Goal: Task Accomplishment & Management: Use online tool/utility

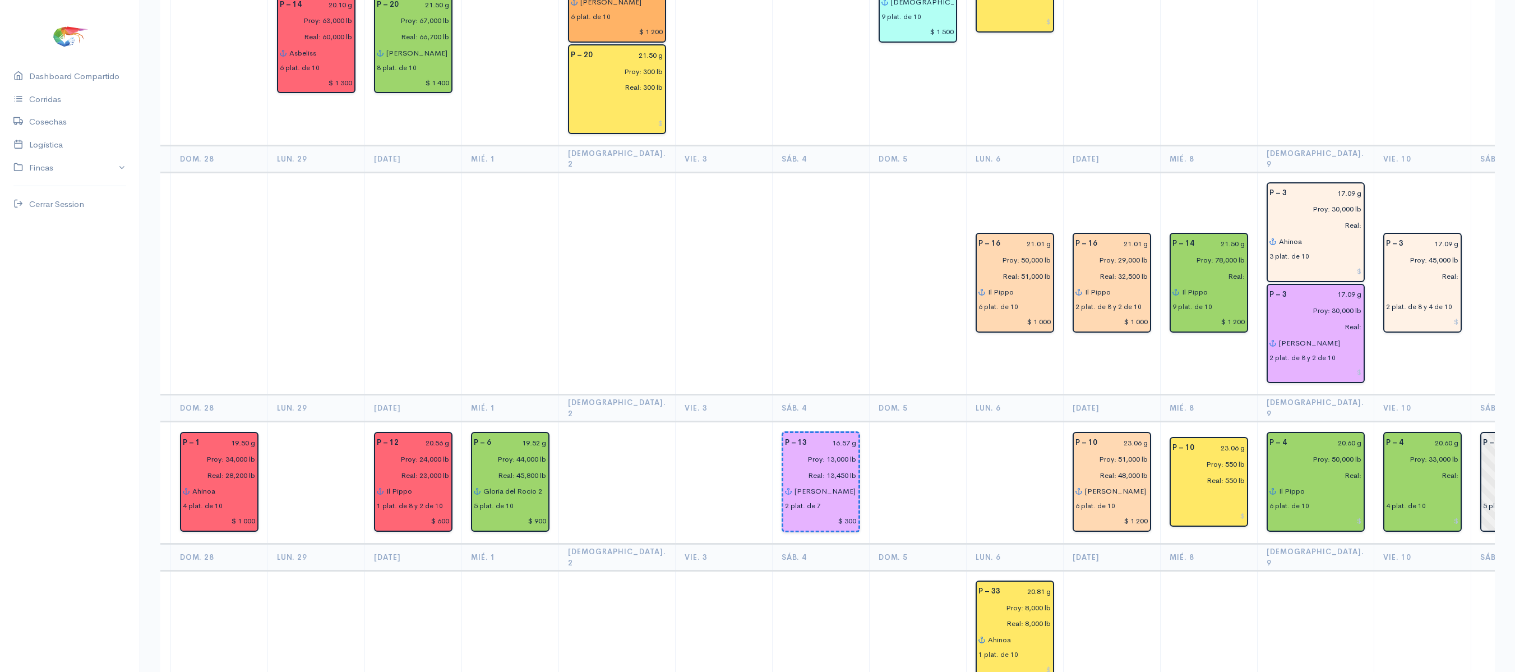
scroll to position [1267, 0]
drag, startPoint x: 0, startPoint y: 0, endPoint x: 1272, endPoint y: 164, distance: 1282.2
click at [1272, 218] on input "Real:" at bounding box center [1312, 226] width 99 height 16
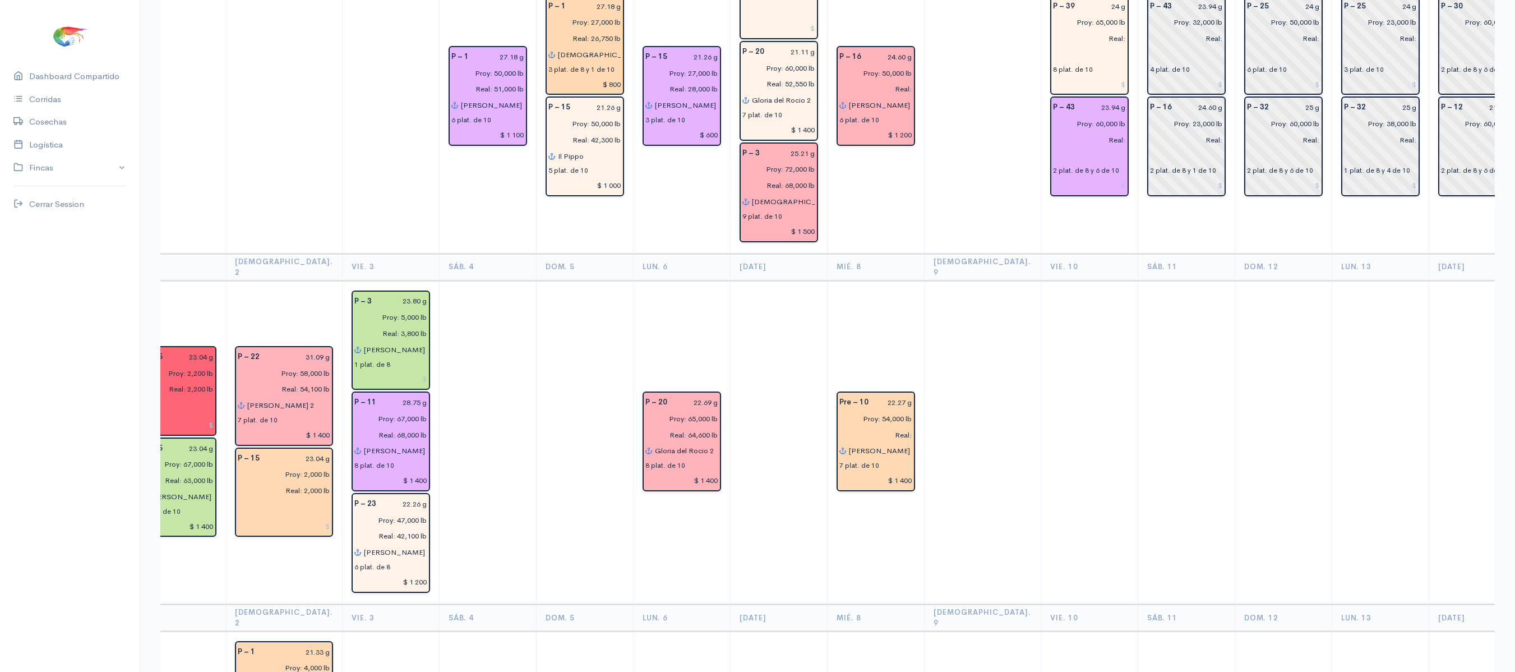
scroll to position [0, 0]
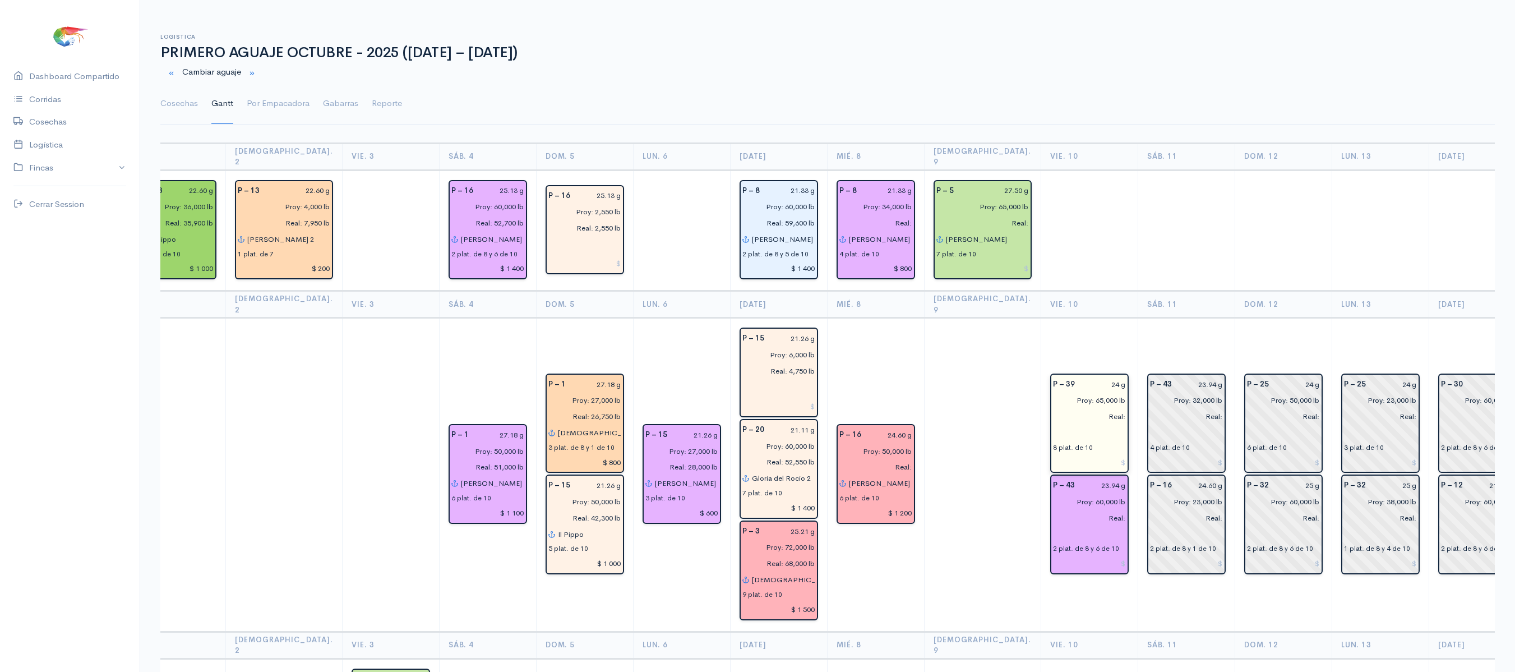
click at [1082, 376] on input "24 g" at bounding box center [1104, 384] width 44 height 16
type input "23.79 g"
click at [1082, 477] on input "23.94 g" at bounding box center [1104, 485] width 44 height 16
type input "24.79 g"
drag, startPoint x: 1180, startPoint y: 360, endPoint x: 1209, endPoint y: -136, distance: 496.5
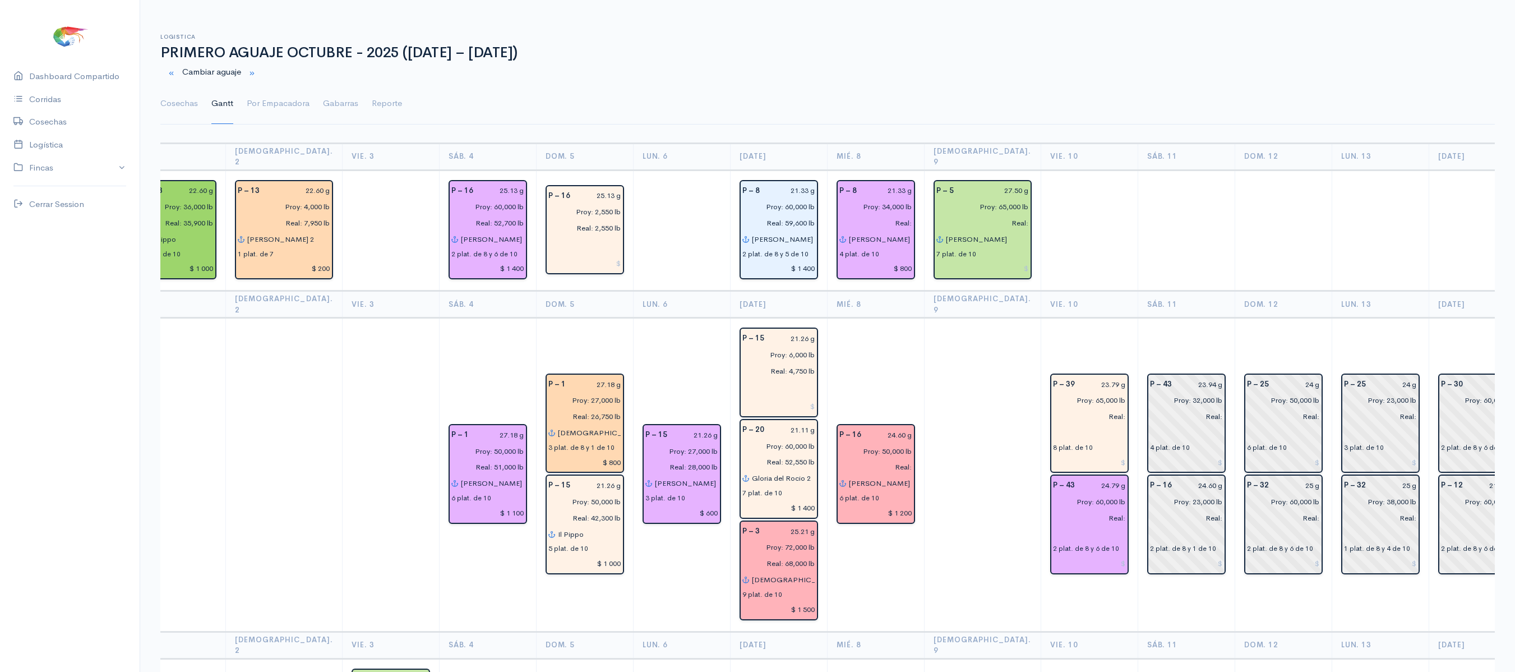
click at [1158, 170] on td at bounding box center [1186, 230] width 97 height 121
drag, startPoint x: 1158, startPoint y: 161, endPoint x: 1144, endPoint y: -91, distance: 252.7
click at [1144, 0] on html "Caesa 1 Caesa 2 Fimasa 1 Fimasa 2 Fimasa 3 Pantrusko Pantrusko 2 Recorcholis Re…" at bounding box center [757, 336] width 1515 height 672
click at [1138, 243] on td at bounding box center [1186, 230] width 97 height 121
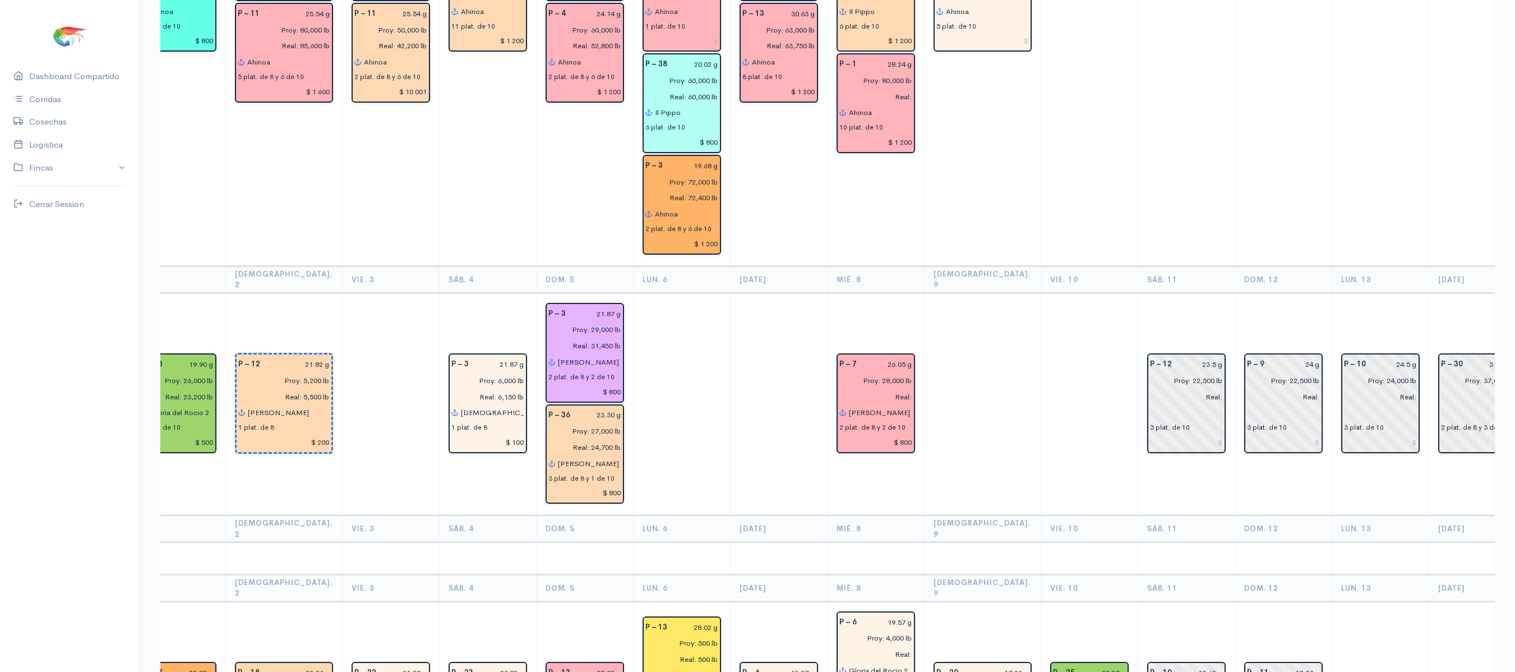
scroll to position [2114, 0]
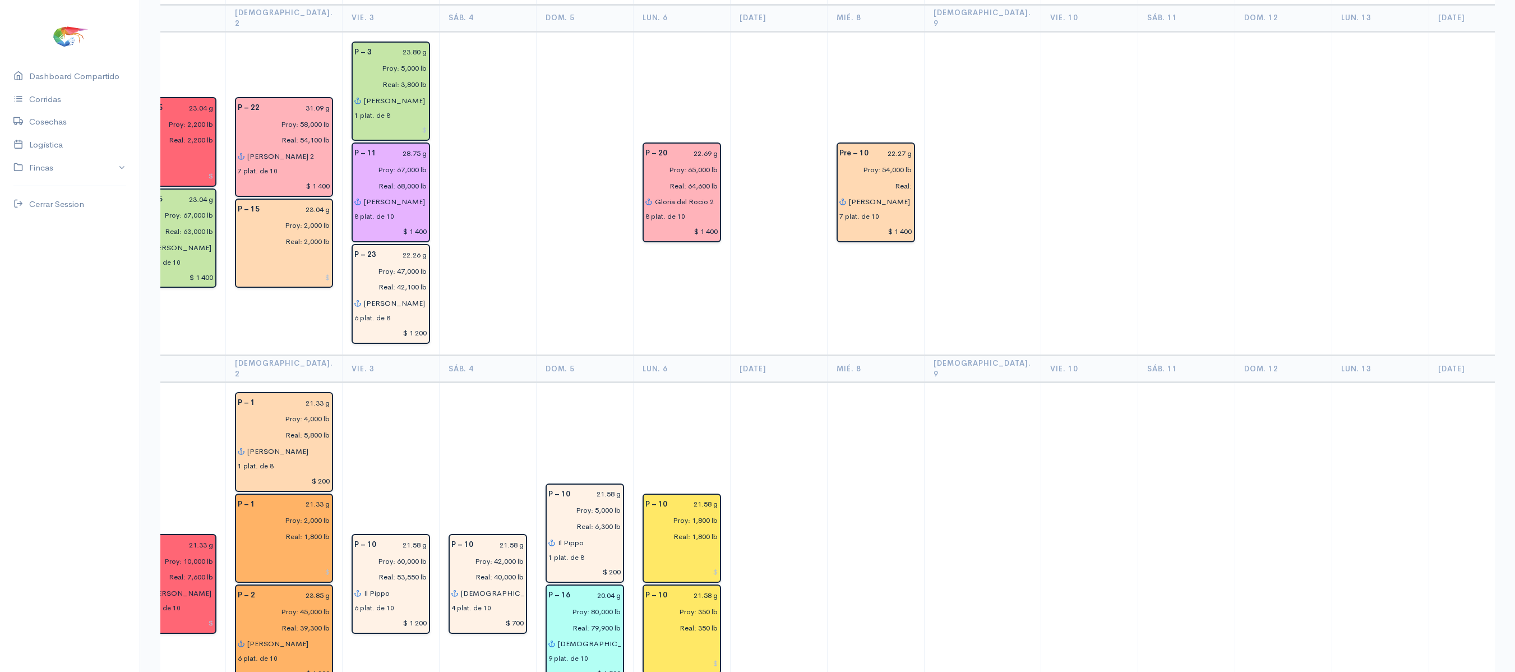
drag, startPoint x: 1063, startPoint y: 228, endPoint x: 1053, endPoint y: 144, distance: 84.7
click at [1053, 144] on td at bounding box center [1089, 193] width 97 height 324
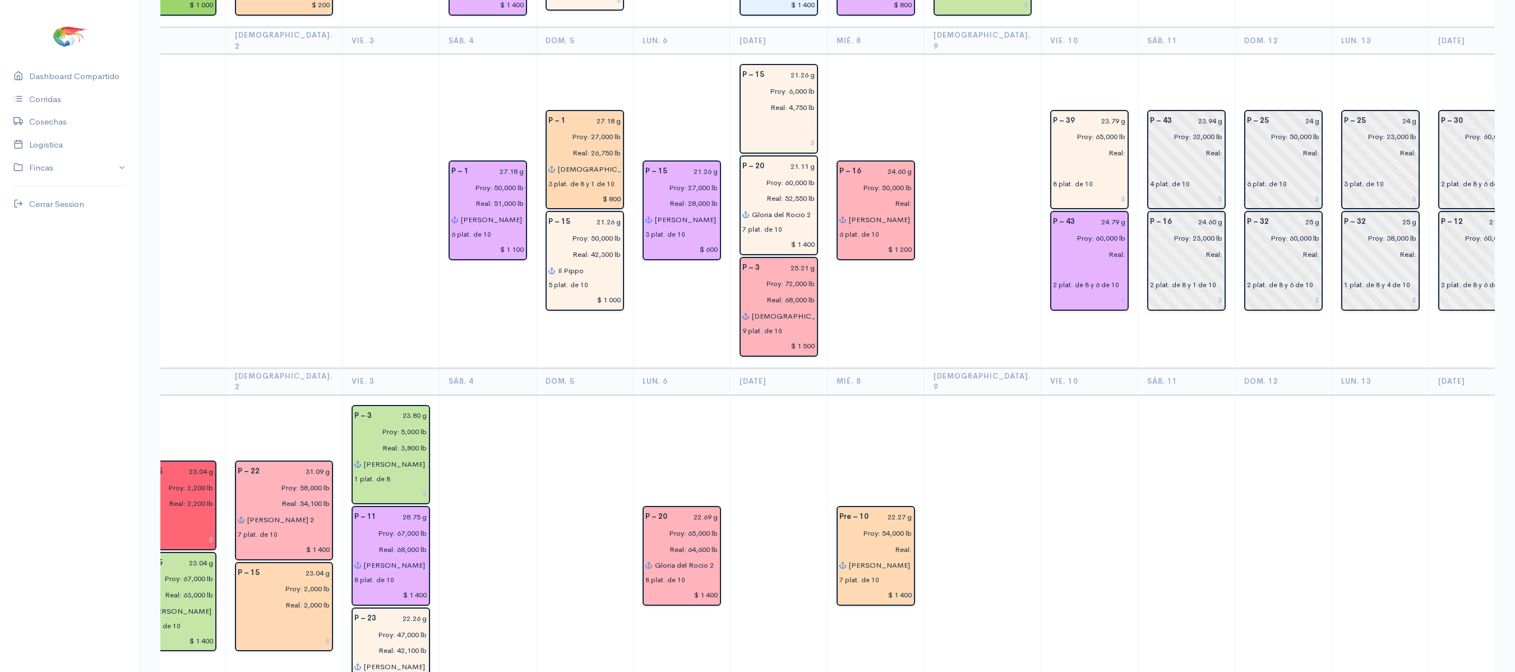
scroll to position [0, 0]
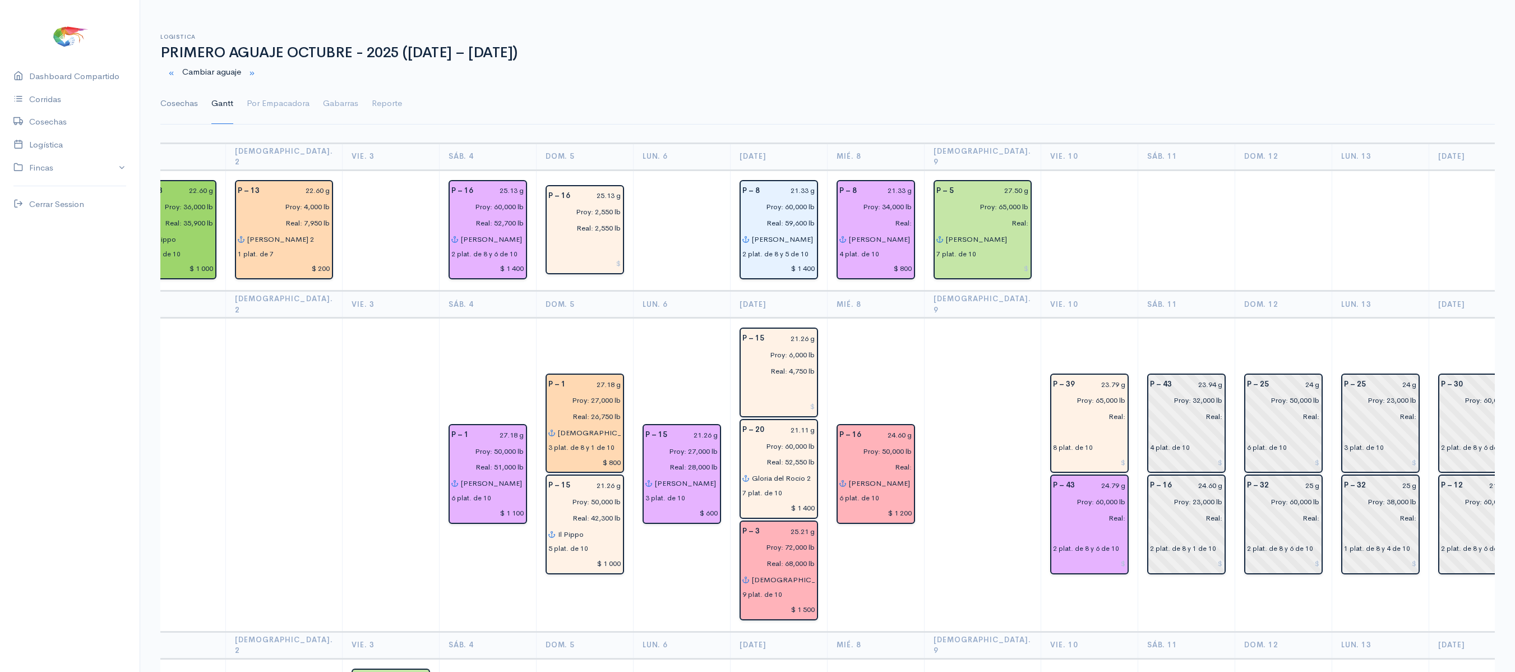
click at [187, 103] on link "Cosechas" at bounding box center [179, 104] width 38 height 40
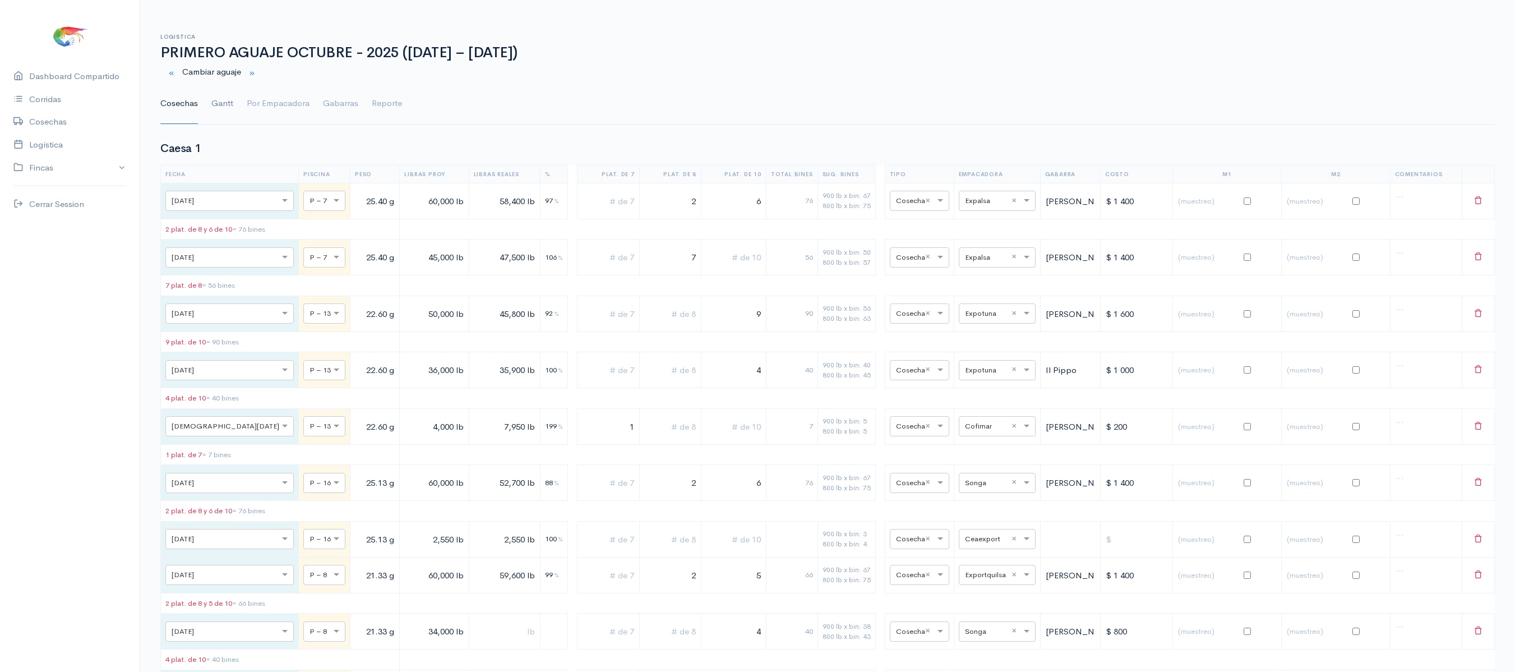
click at [219, 101] on link "Gantt" at bounding box center [222, 104] width 22 height 40
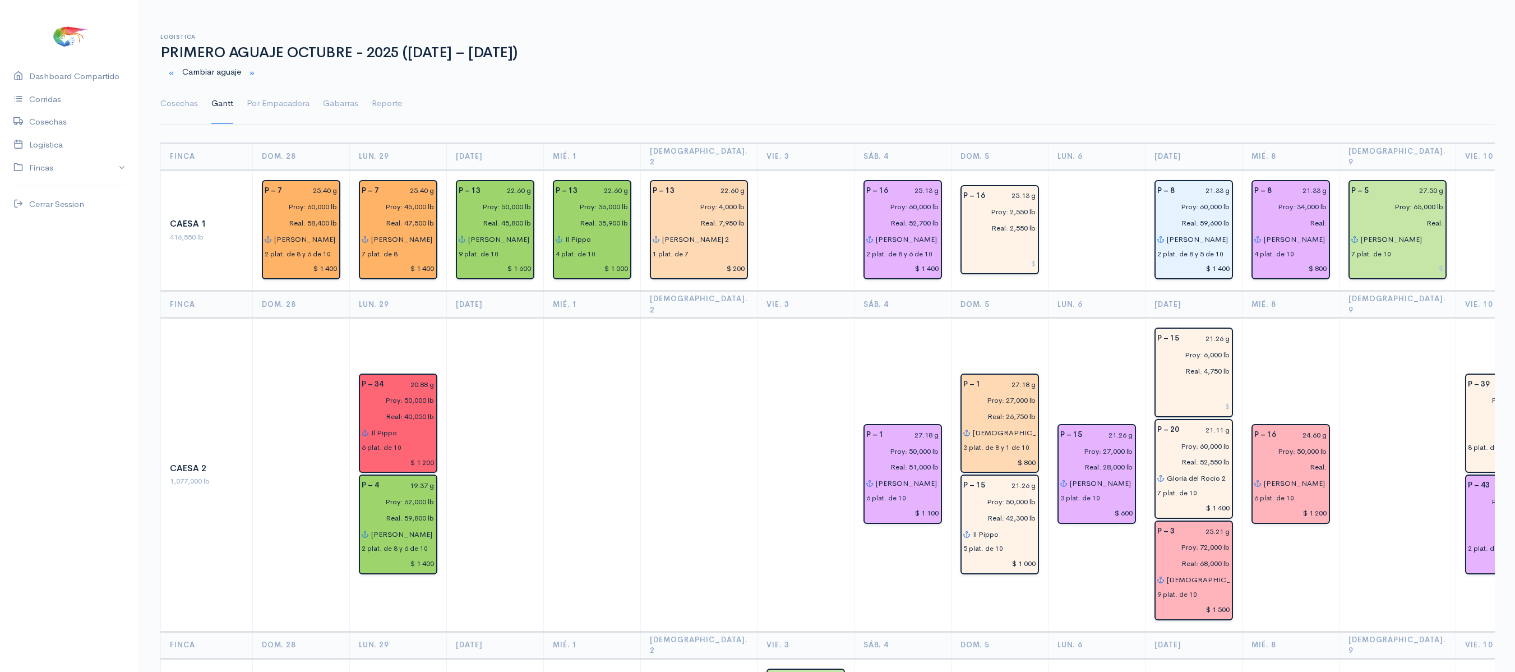
drag, startPoint x: 1025, startPoint y: 548, endPoint x: 822, endPoint y: -131, distance: 709.3
click at [822, 0] on html "Caesa 1 Caesa 2 Fimasa 1 Fimasa 2 Fimasa 3 Pantrusko Pantrusko 2 Recorcholis Re…" at bounding box center [757, 336] width 1515 height 672
click at [600, 61] on div "Cambiar aguaje" at bounding box center [828, 72] width 1348 height 23
click at [177, 101] on link "Cosechas" at bounding box center [179, 104] width 38 height 40
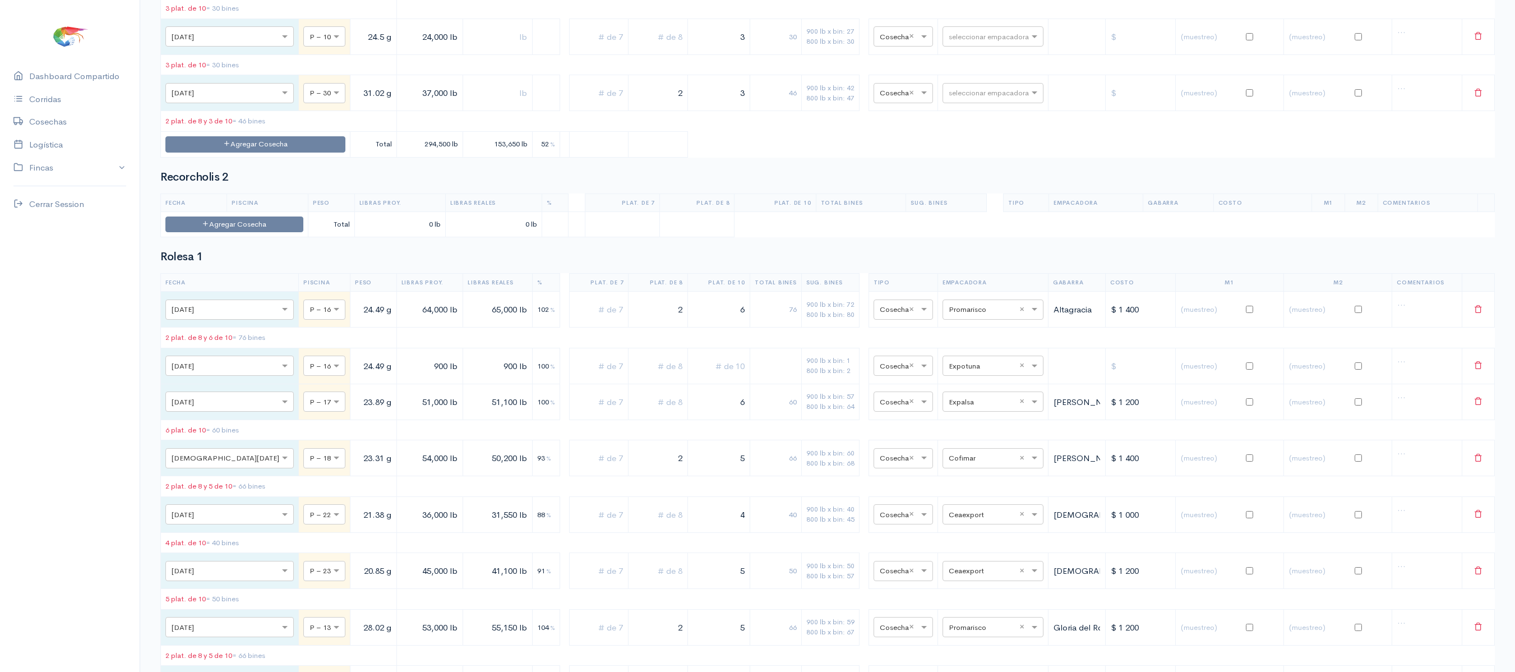
scroll to position [6724, 0]
click at [244, 147] on button "Agregar Cosecha" at bounding box center [255, 139] width 180 height 16
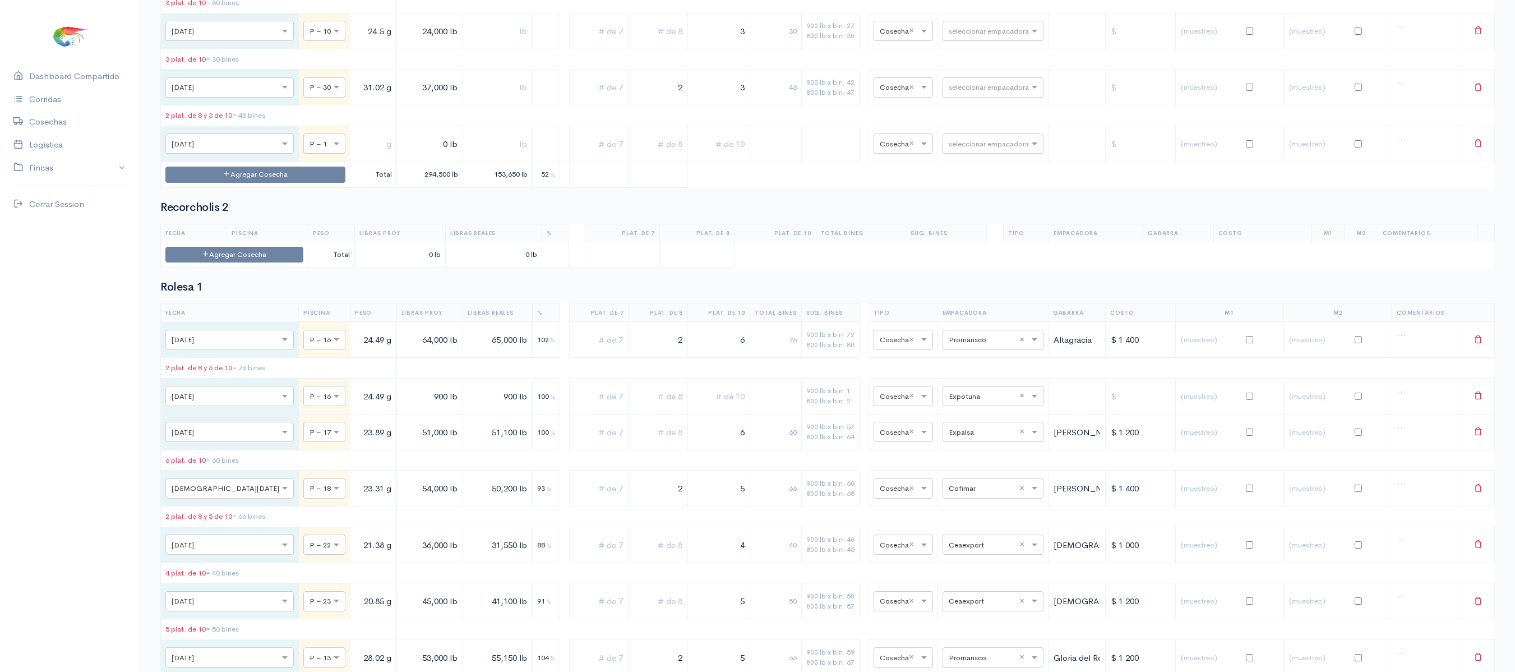
click at [310, 149] on input "text" at bounding box center [315, 143] width 10 height 12
type input "3"
type input "1"
type input "31"
click at [355, 155] on input "text" at bounding box center [373, 143] width 37 height 23
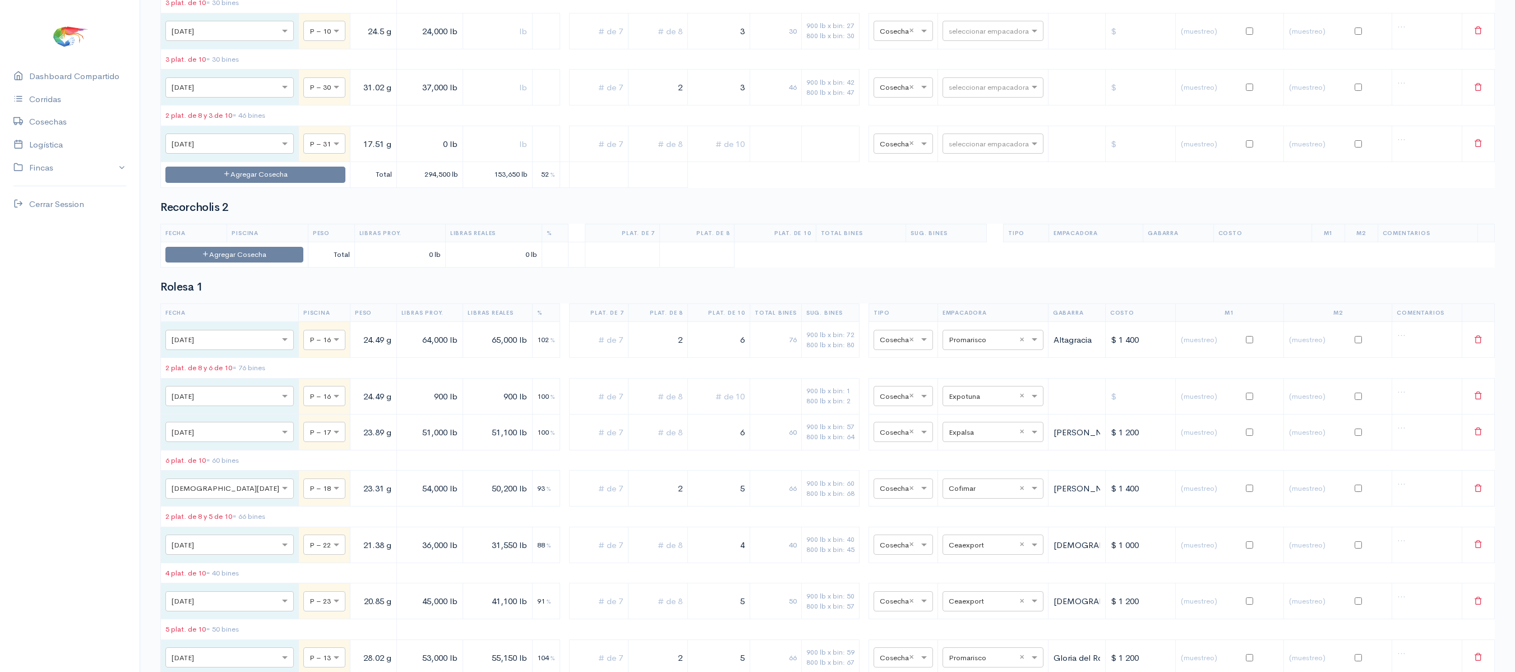
type input "17.51 g"
click at [401, 155] on input "0 lb" at bounding box center [429, 143] width 57 height 23
type input "15,000 lb"
click at [724, 155] on input "text" at bounding box center [718, 143] width 53 height 23
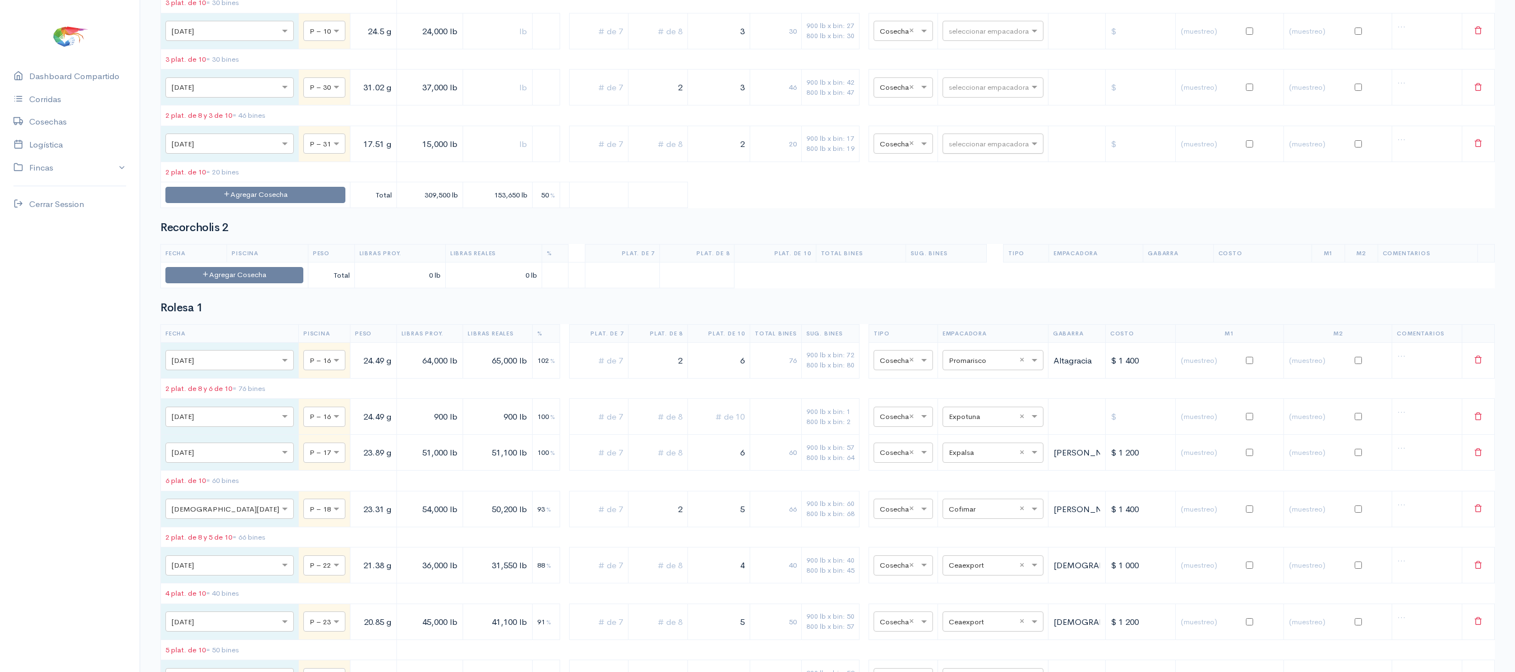
type input "2"
click at [951, 149] on input "text" at bounding box center [983, 143] width 68 height 12
drag, startPoint x: 964, startPoint y: 602, endPoint x: 959, endPoint y: 441, distance: 161.6
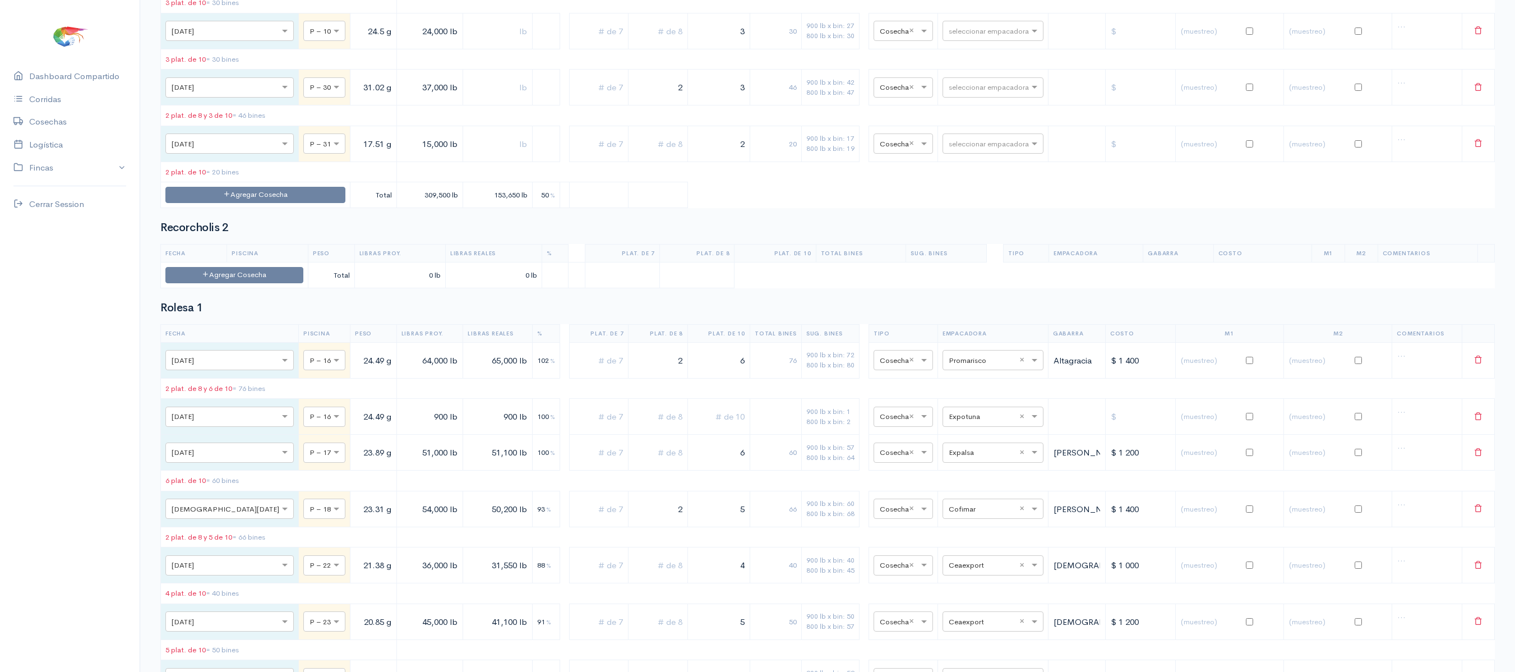
click at [967, 154] on div "seleccionar empacadora" at bounding box center [993, 143] width 101 height 20
click at [959, 539] on span "Songa" at bounding box center [950, 541] width 25 height 11
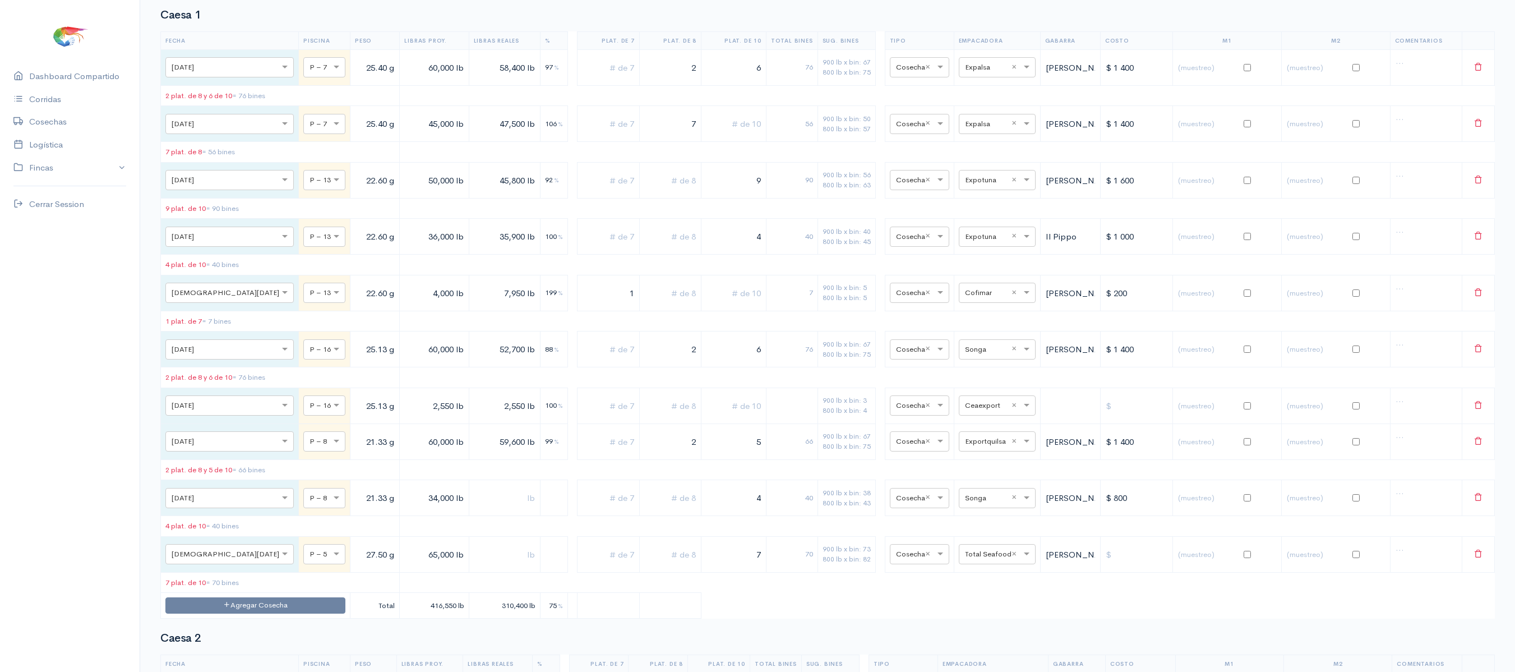
scroll to position [0, 0]
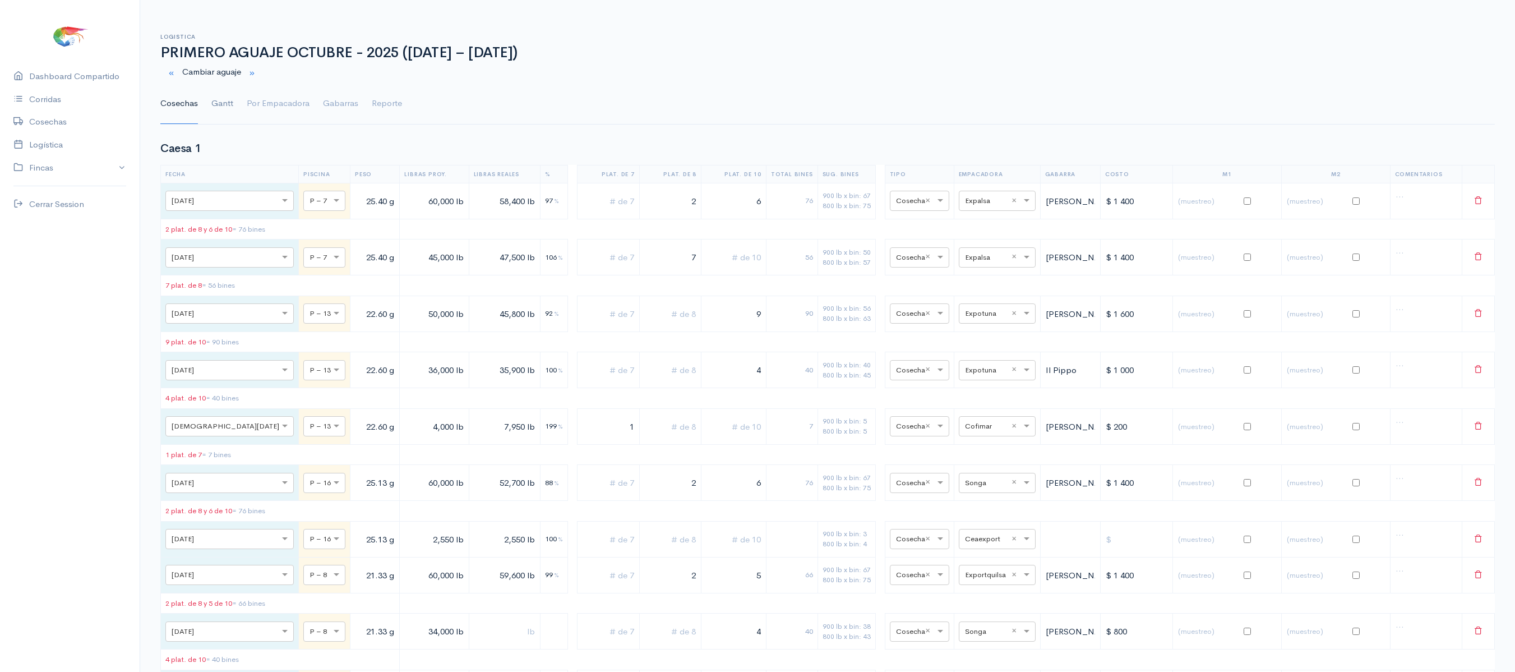
click at [228, 108] on link "Gantt" at bounding box center [222, 104] width 22 height 40
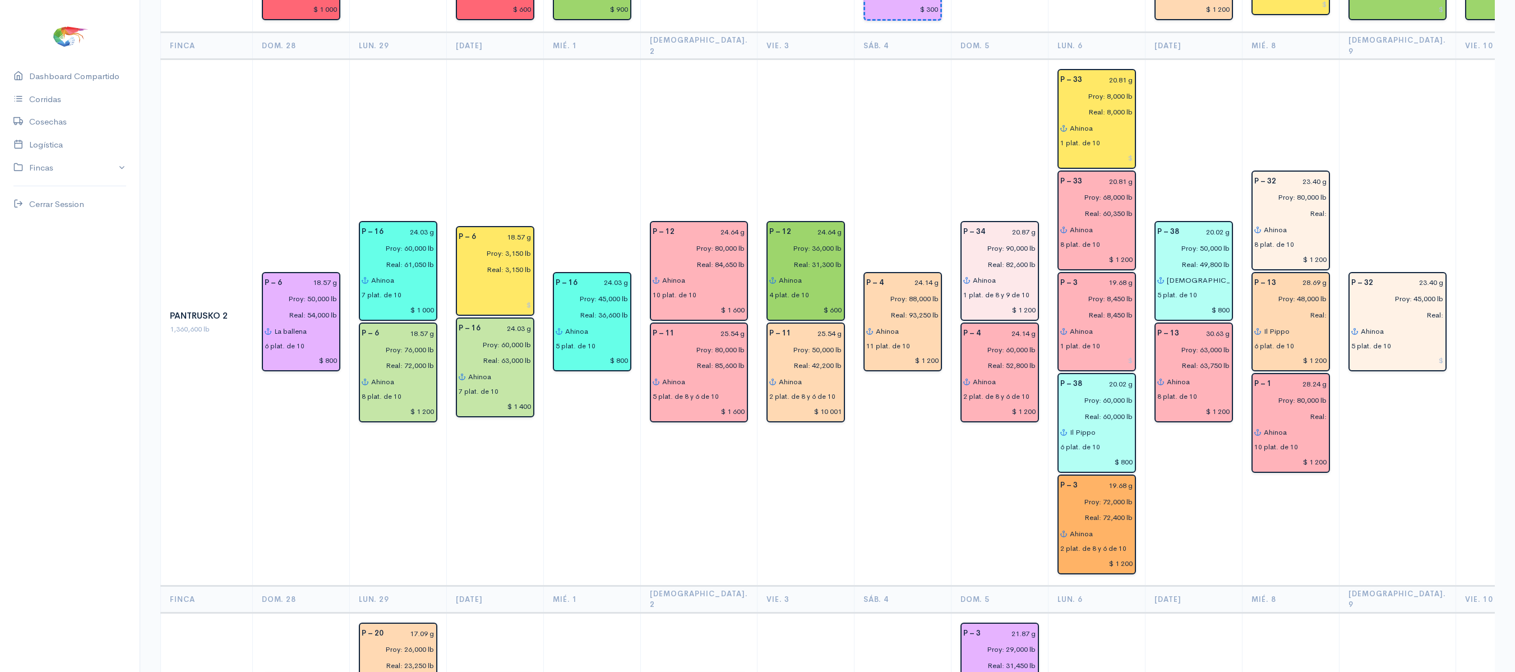
scroll to position [1781, 0]
drag, startPoint x: 1511, startPoint y: 465, endPoint x: 1487, endPoint y: 388, distance: 80.9
click at [1487, 388] on div "Logistica PRIMERO AGUAJE OCTUBRE - 2025 ([GEOGRAPHIC_DATA][DATE] – [DATE]) Camb…" at bounding box center [827, 35] width 1375 height 3593
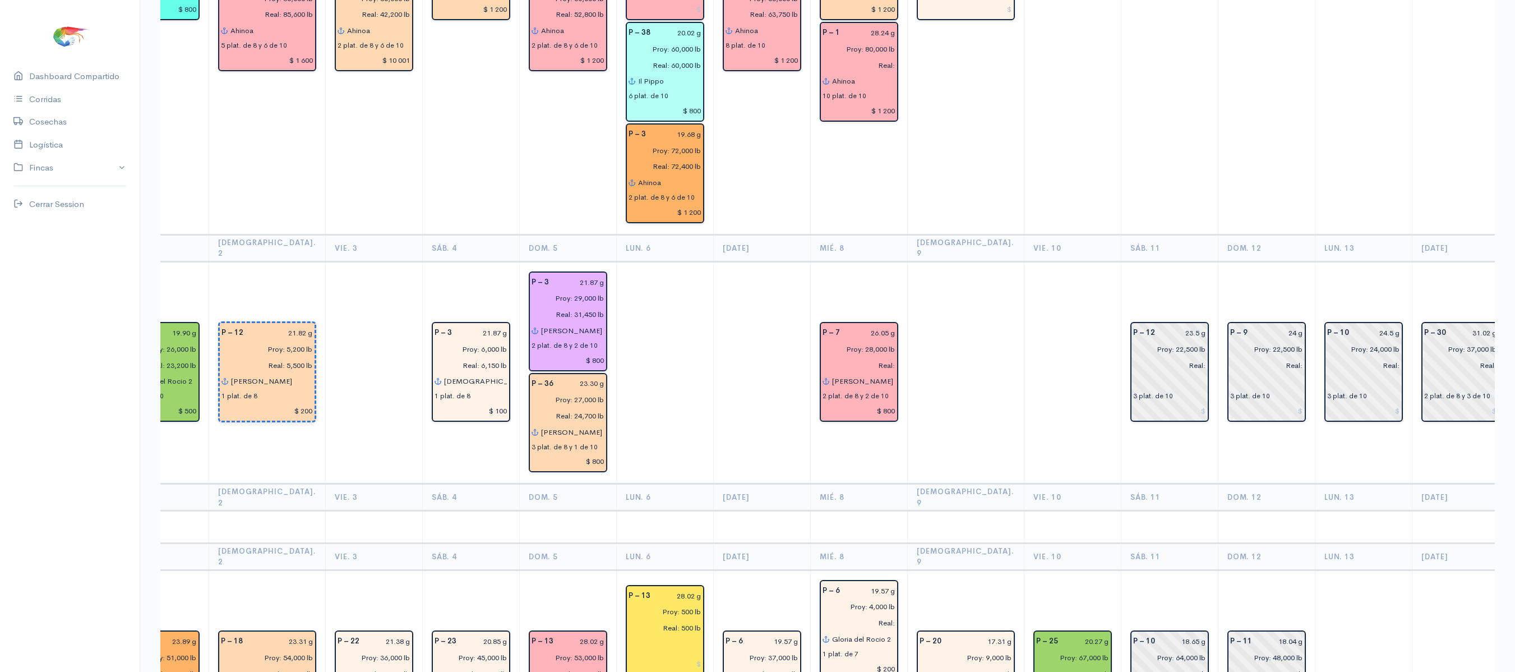
scroll to position [0, 433]
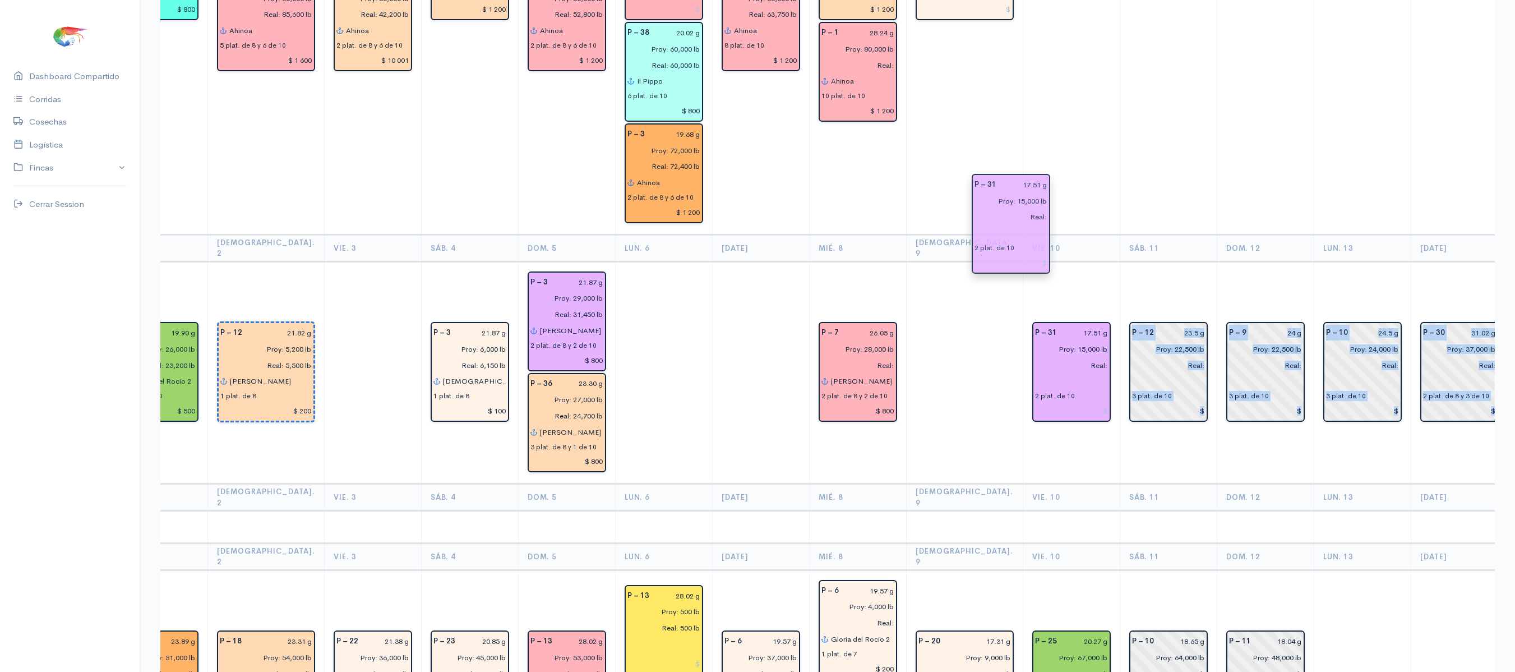
drag, startPoint x: 1487, startPoint y: 255, endPoint x: 981, endPoint y: 202, distance: 508.5
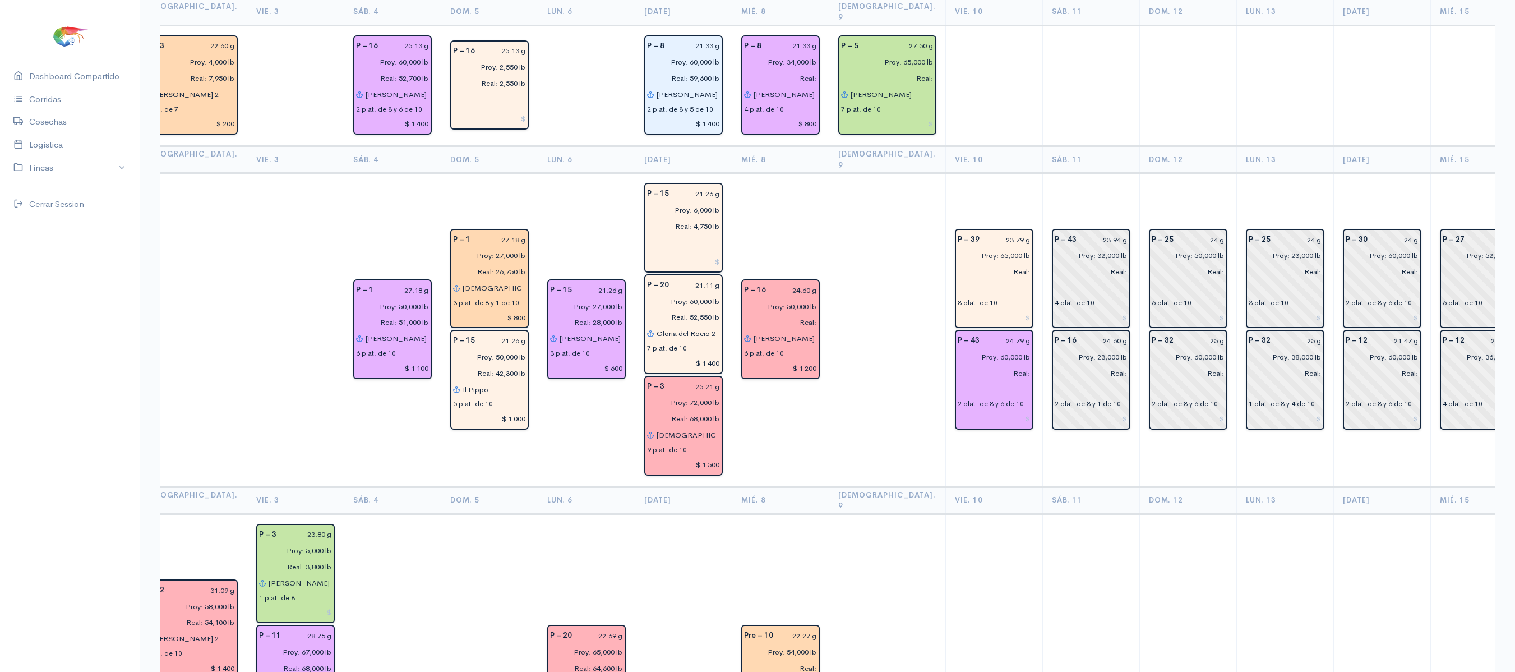
scroll to position [0, 0]
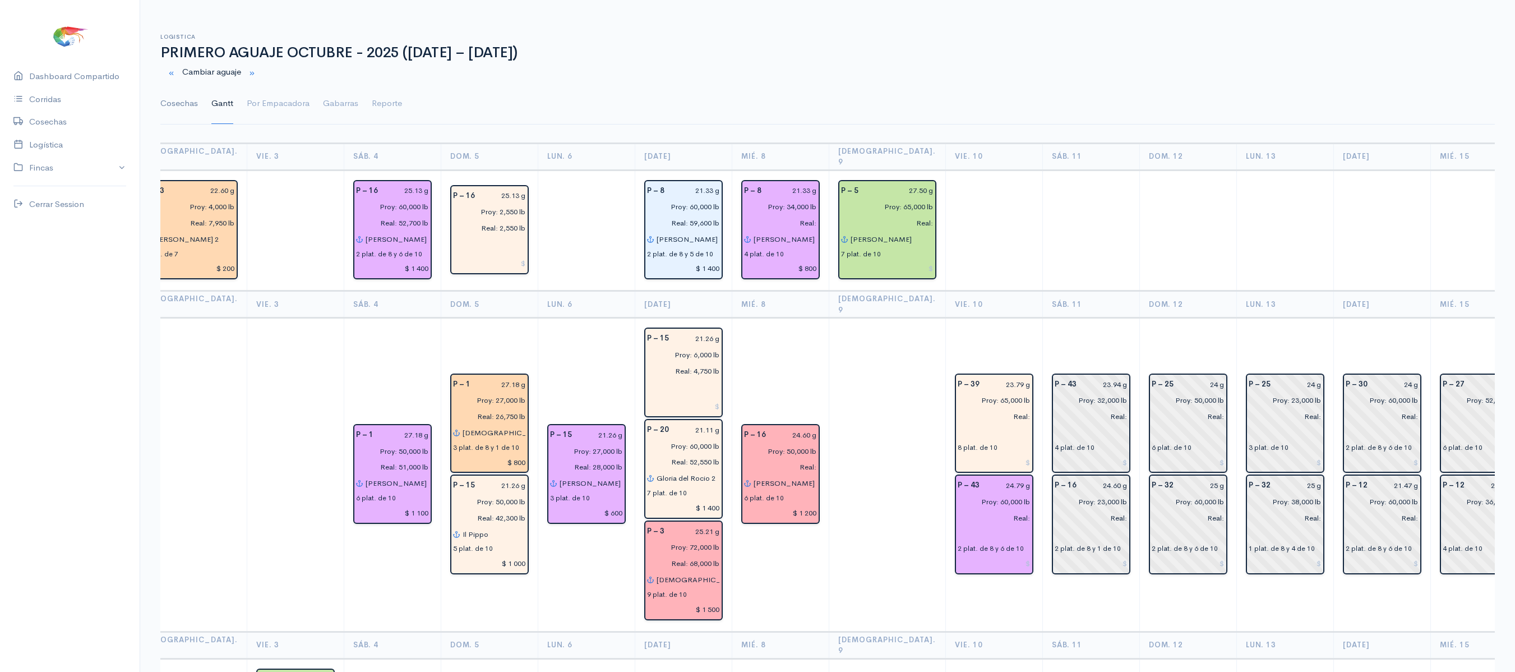
click at [179, 103] on link "Cosechas" at bounding box center [179, 104] width 38 height 40
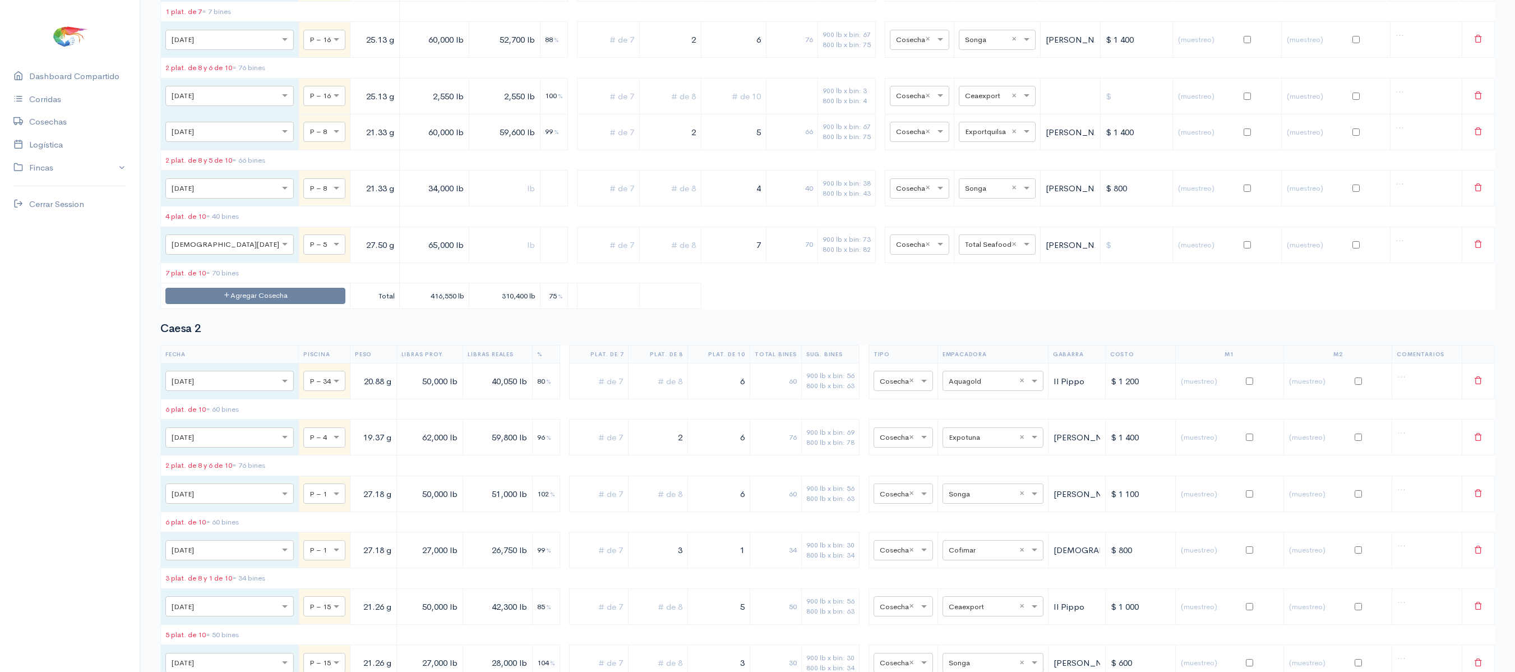
scroll to position [444, 0]
drag, startPoint x: 991, startPoint y: 341, endPoint x: 1005, endPoint y: 264, distance: 78.5
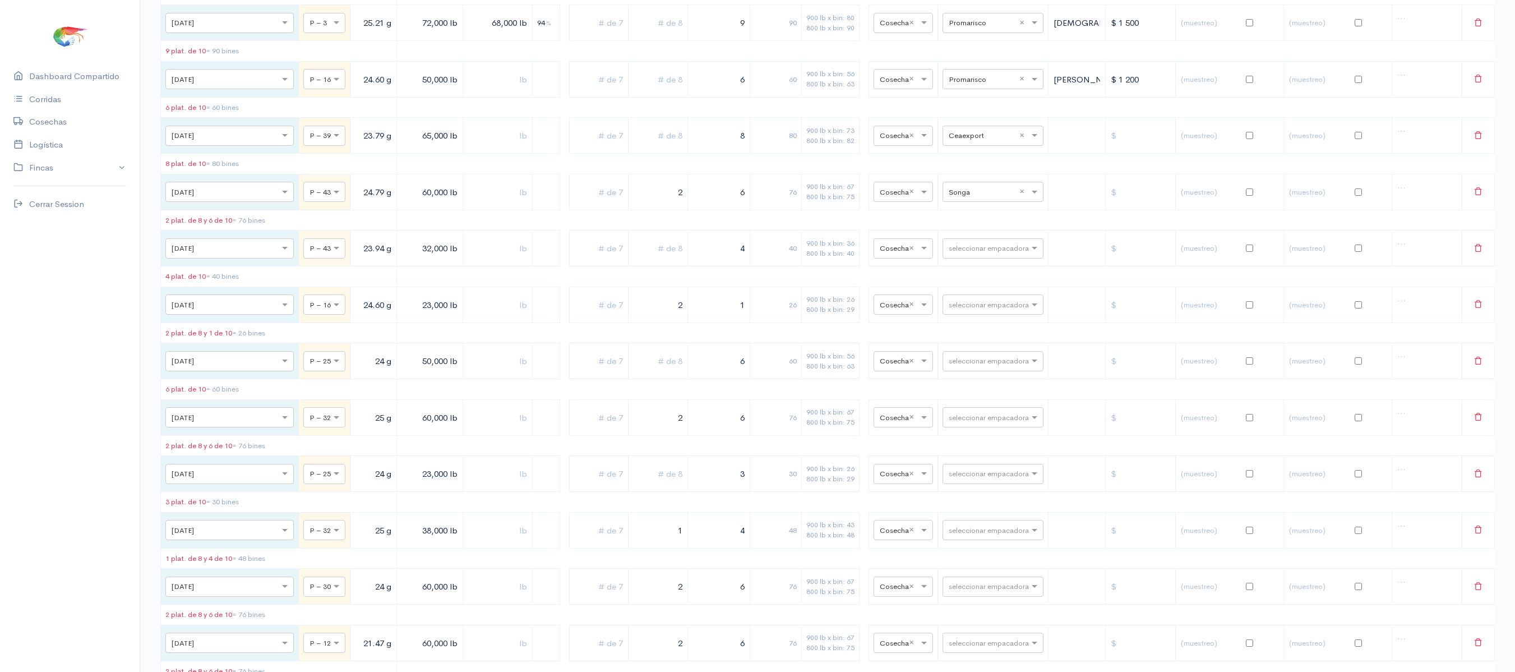
scroll to position [1225, 0]
click at [979, 148] on input "text" at bounding box center [983, 142] width 68 height 12
type input "SONG"
click at [954, 205] on div "Songa" at bounding box center [981, 214] width 101 height 22
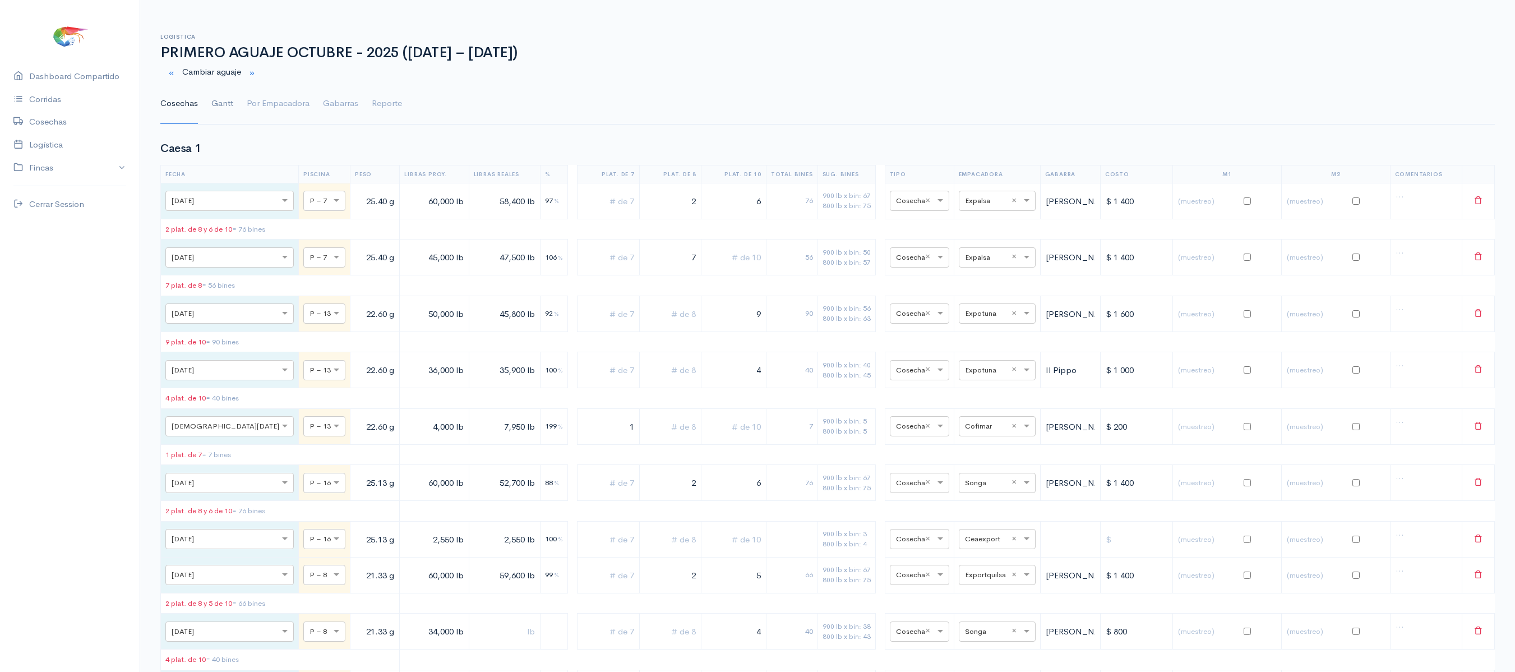
click at [228, 110] on link "Gantt" at bounding box center [222, 104] width 22 height 40
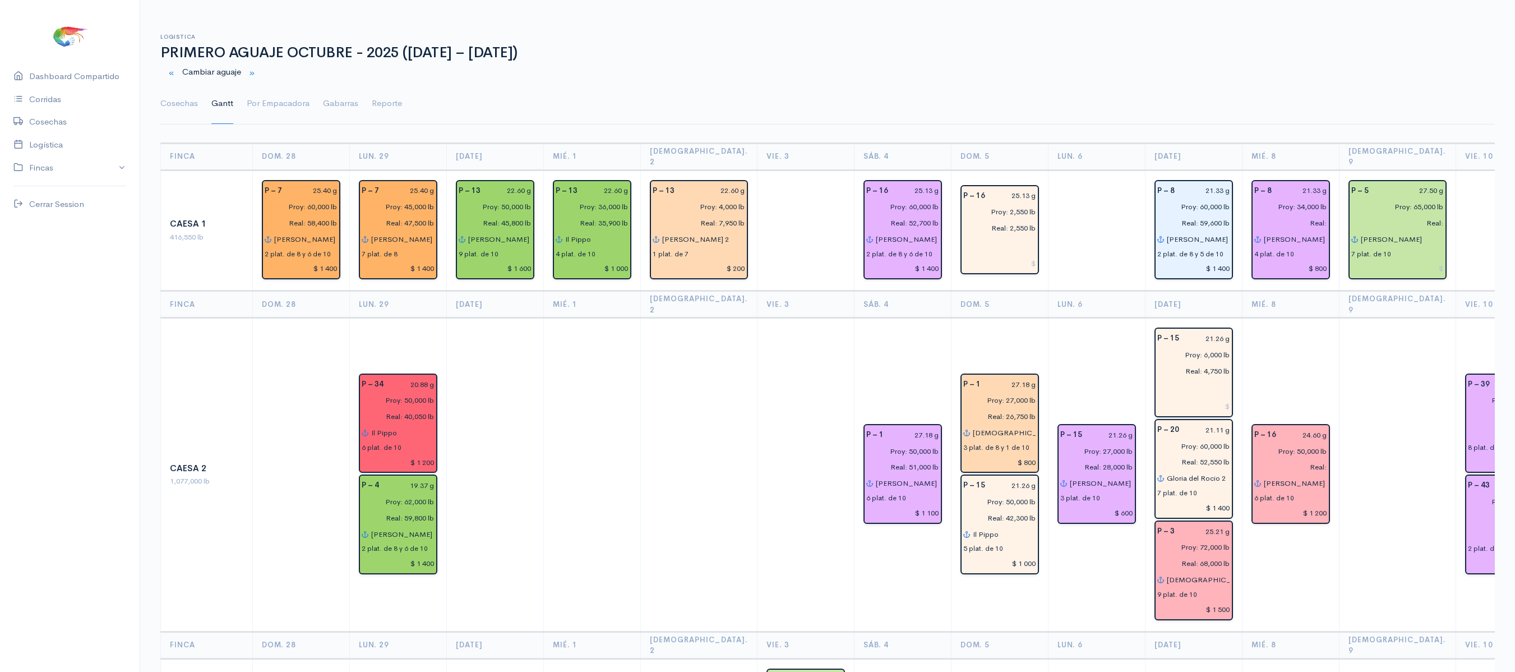
click at [1339, 406] on td at bounding box center [1397, 474] width 117 height 313
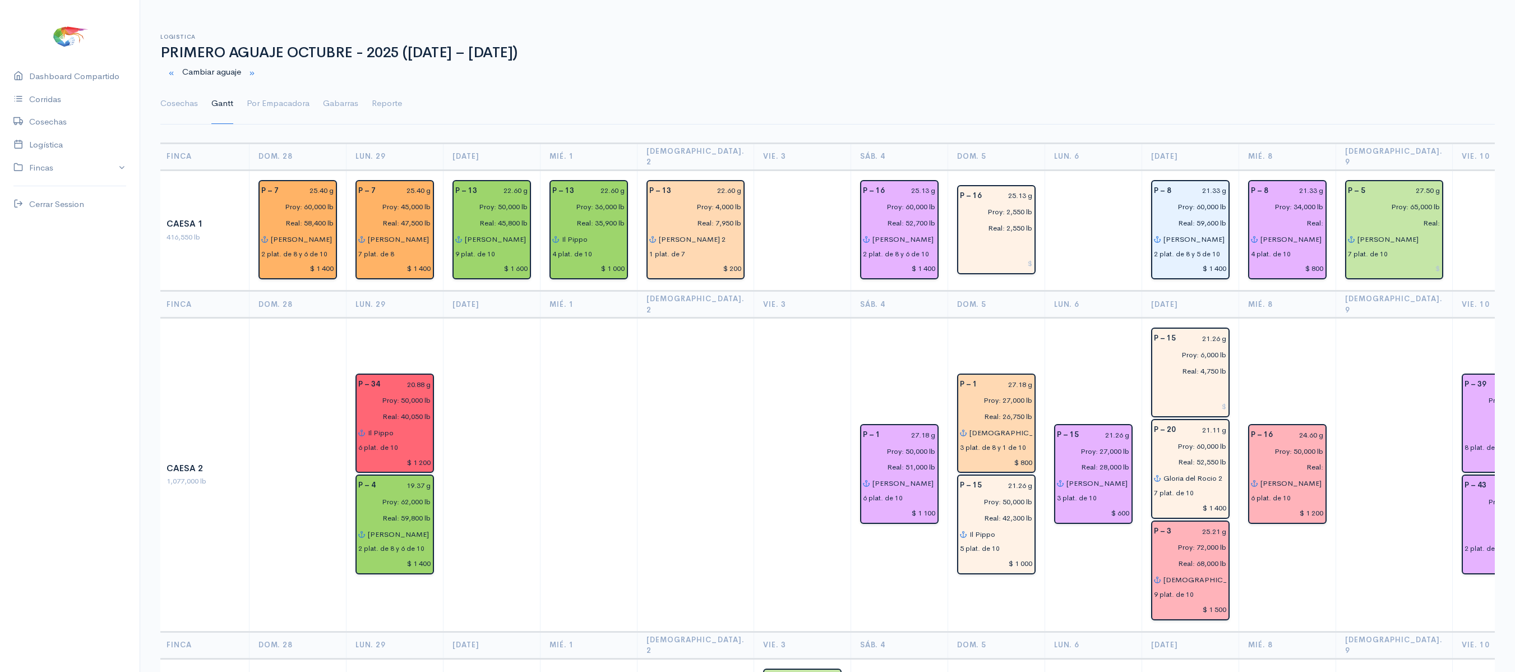
click at [1336, 377] on td at bounding box center [1394, 474] width 117 height 313
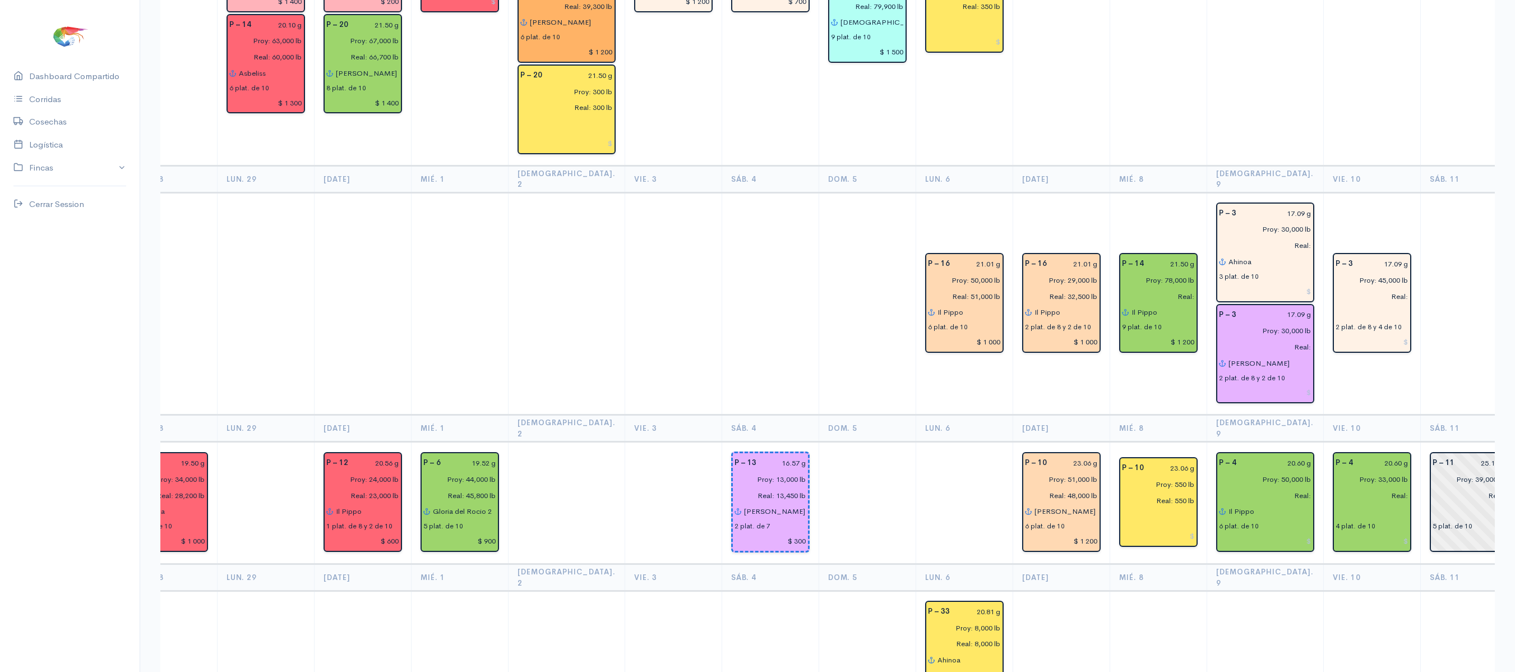
scroll to position [27, 0]
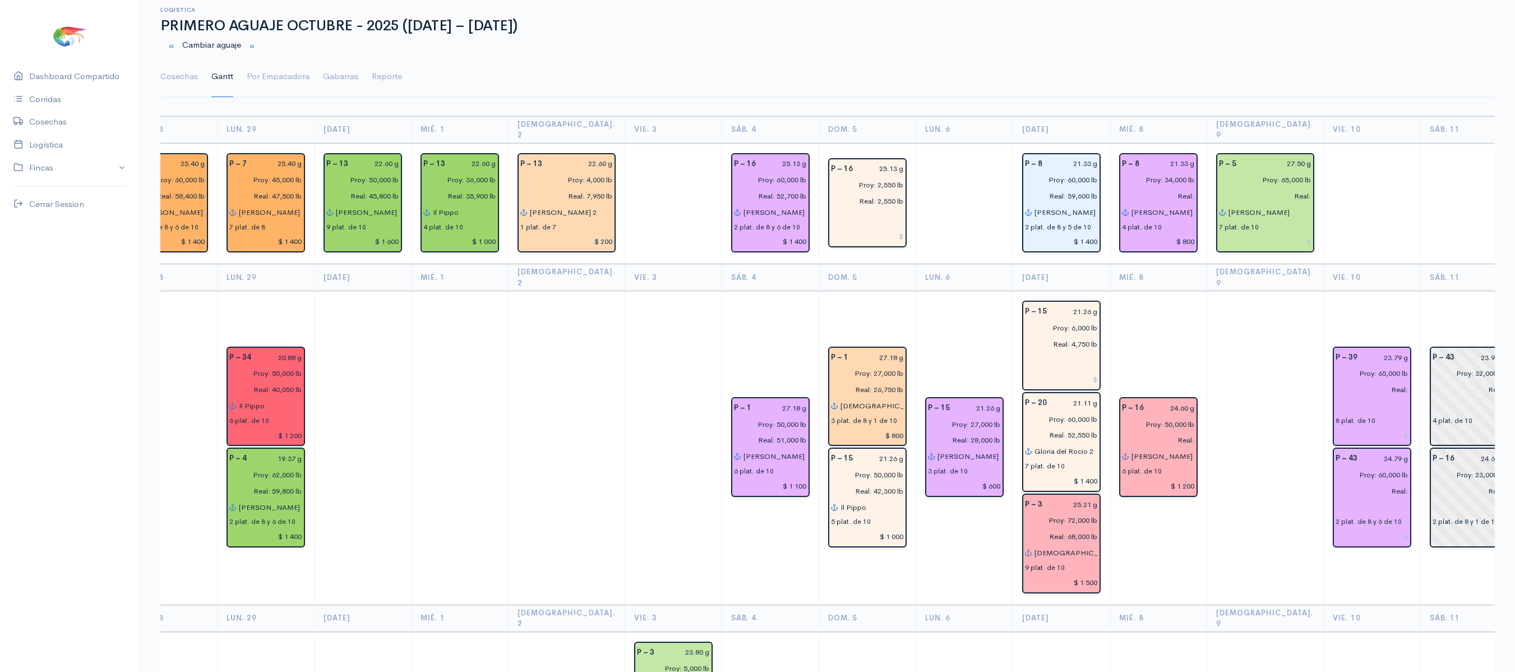
click at [1323, 295] on td "P – 39 23.79 g Proy: 65,000 lb Real: 8 plat. de 10 P – 43 24.79 g Proy: 60,000 …" at bounding box center [1371, 447] width 97 height 313
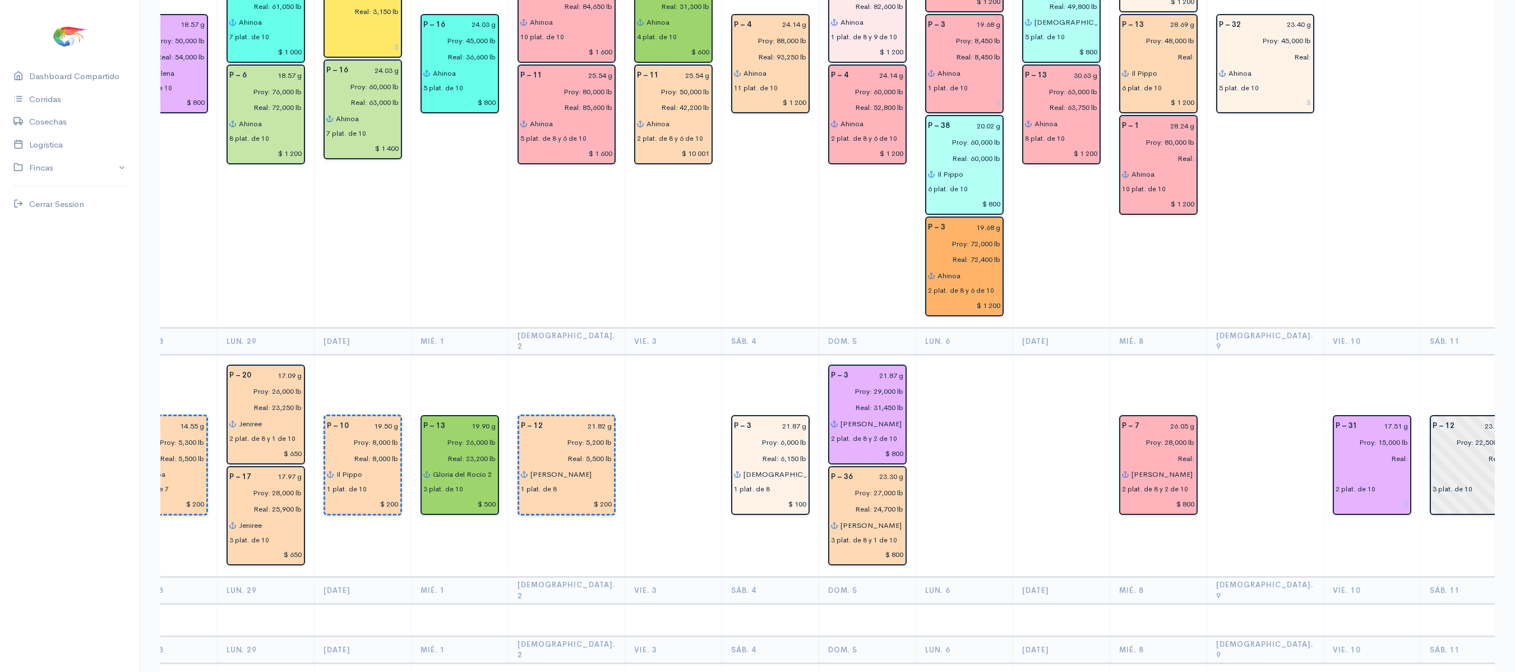
scroll to position [2039, 0]
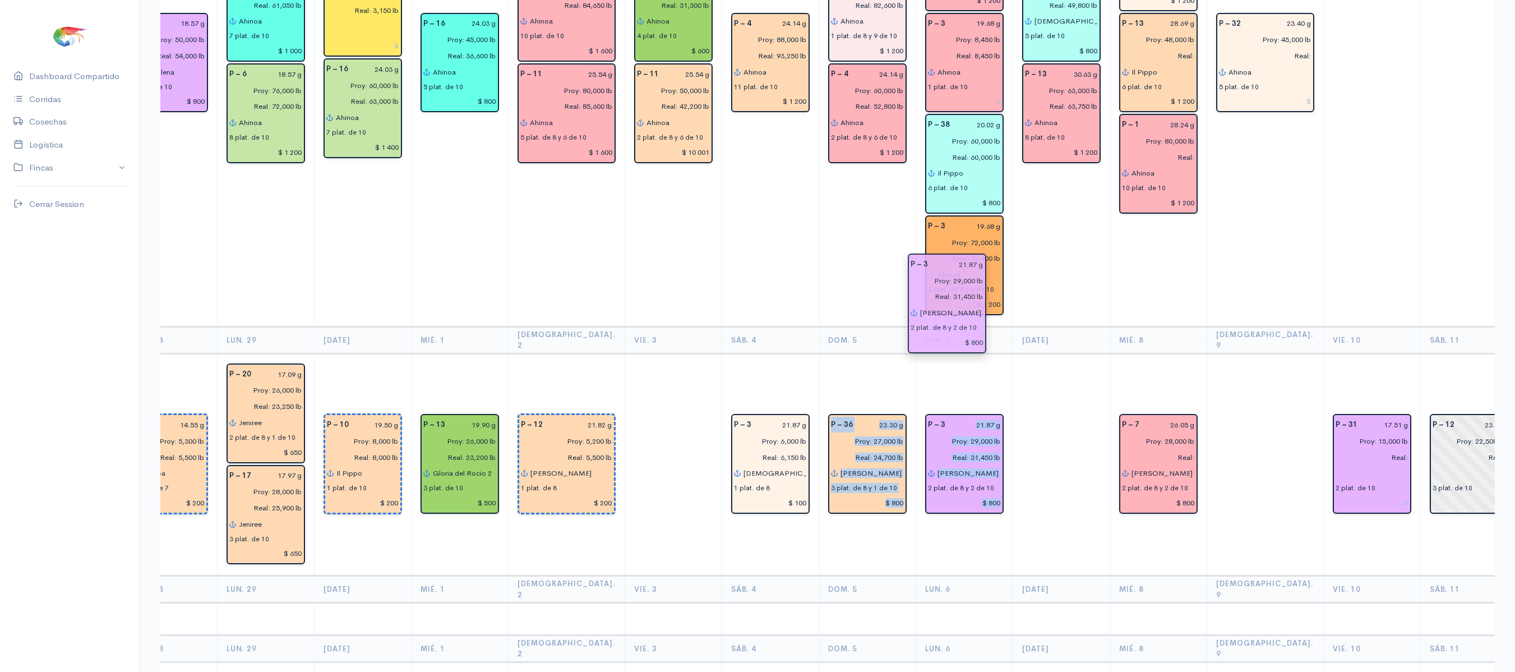
drag, startPoint x: 811, startPoint y: 355, endPoint x: 916, endPoint y: 341, distance: 106.4
click at [978, 353] on td "P – 3 21.87 g Proy: 29,000 lb Real: 31,450 lb [PERSON_NAME] 2 2 plat. de 8 y 2 …" at bounding box center [964, 464] width 97 height 223
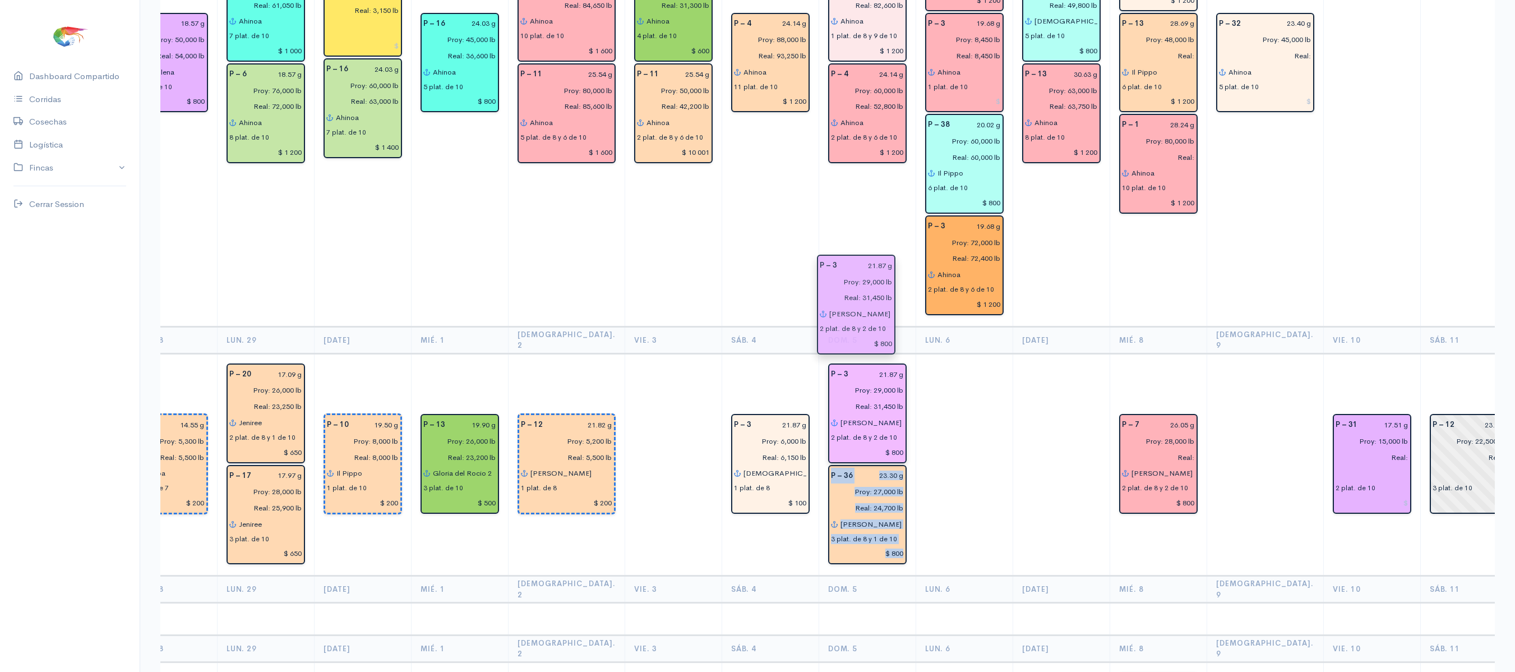
drag, startPoint x: 964, startPoint y: 338, endPoint x: 880, endPoint y: 274, distance: 105.6
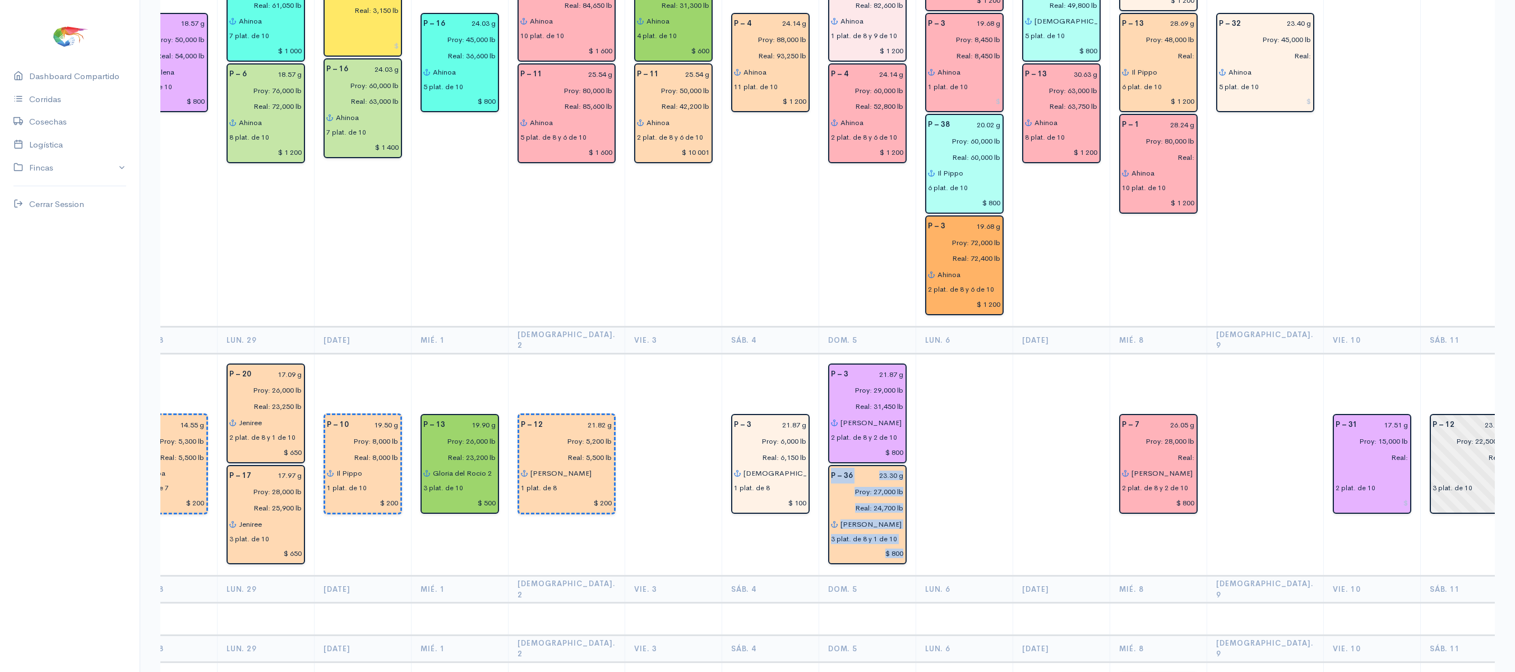
click at [916, 353] on td at bounding box center [964, 464] width 97 height 223
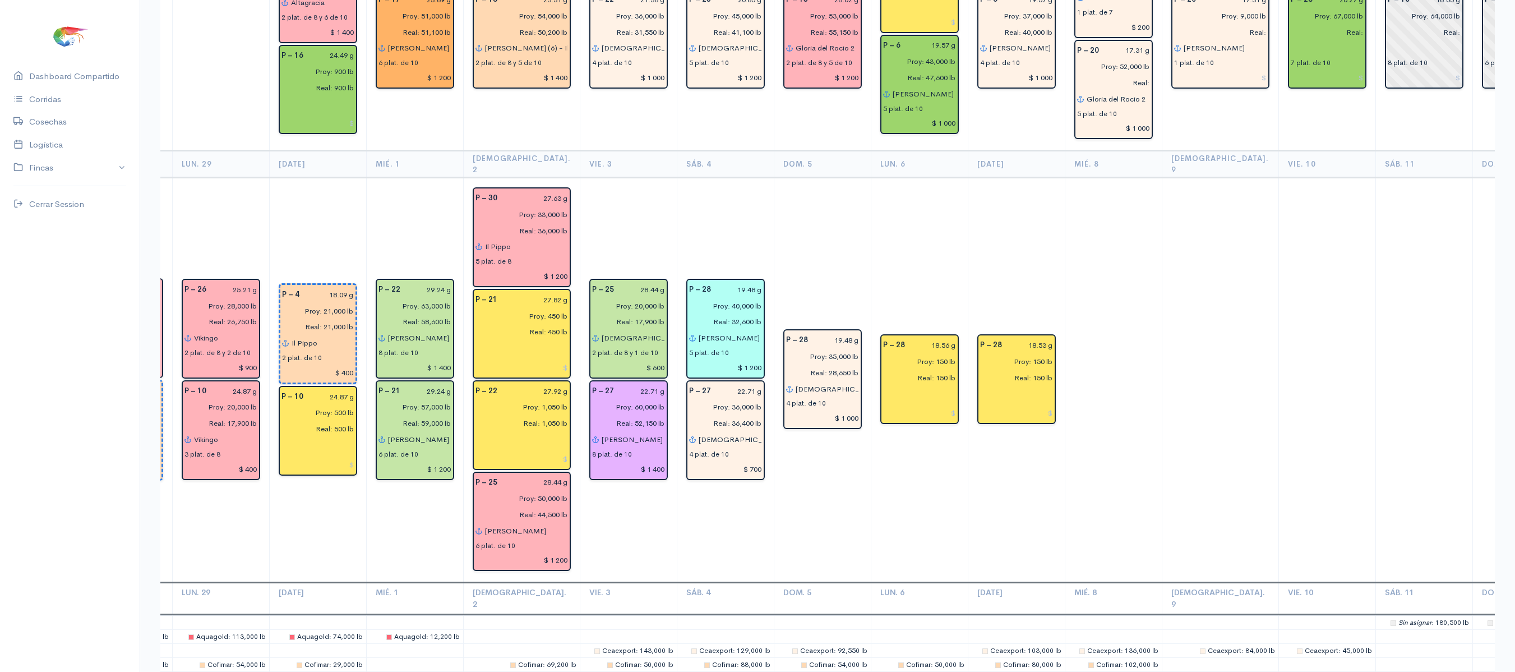
scroll to position [2834, 0]
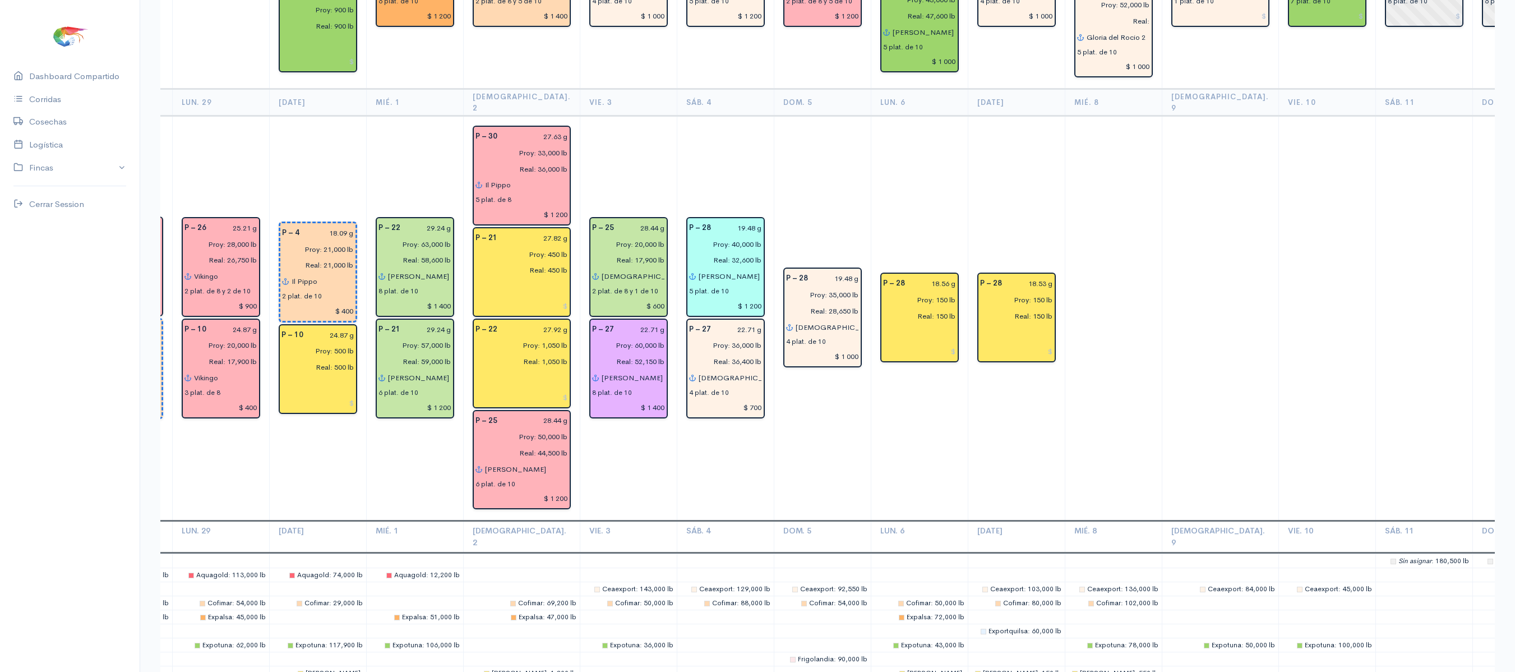
click at [1278, 306] on td at bounding box center [1326, 318] width 97 height 405
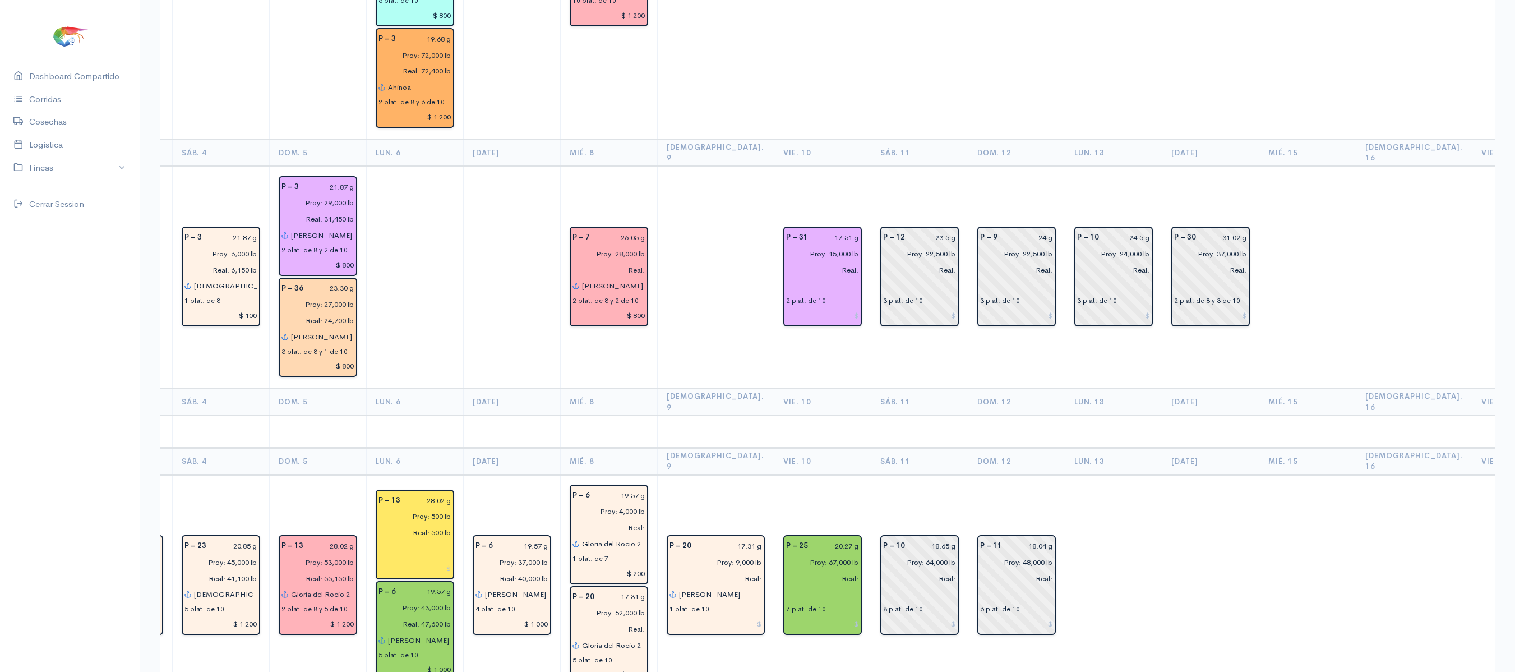
scroll to position [2227, 0]
drag, startPoint x: 797, startPoint y: 314, endPoint x: 728, endPoint y: 321, distance: 69.9
click at [728, 414] on td at bounding box center [715, 430] width 117 height 33
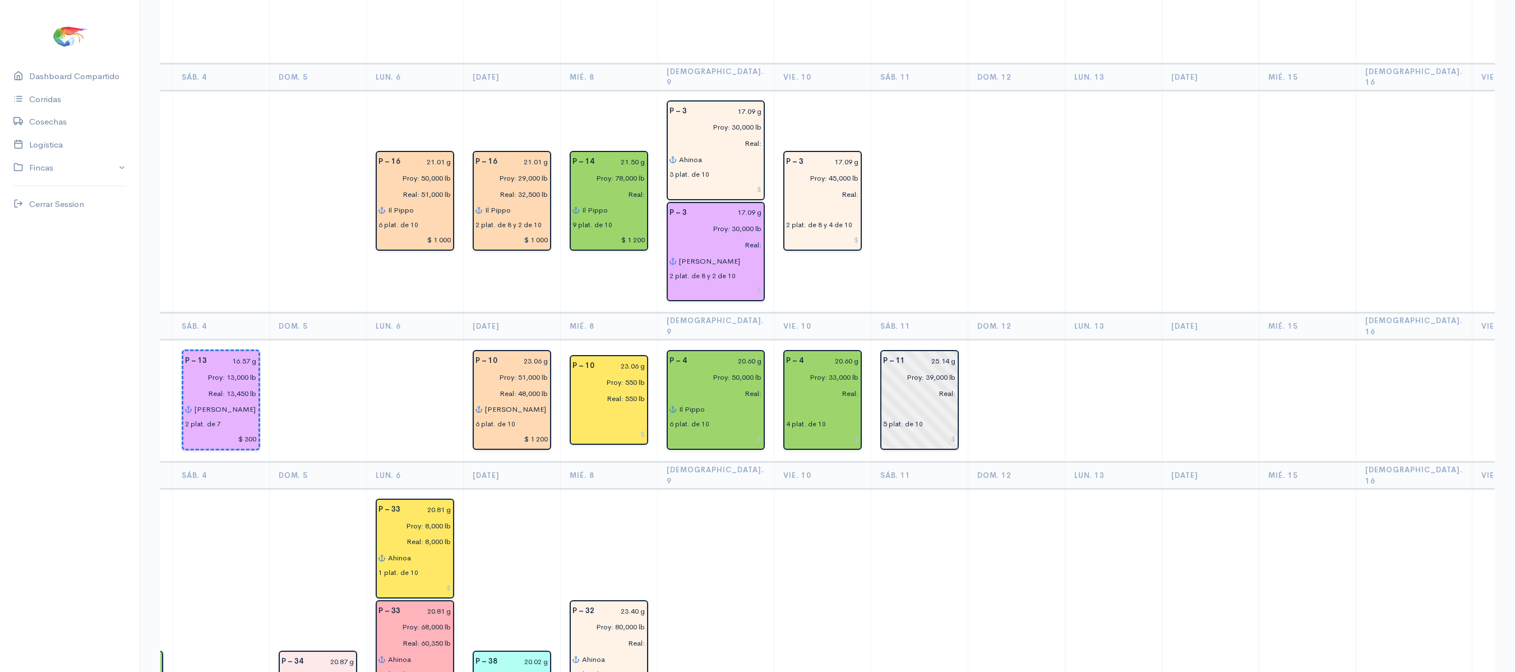
scroll to position [1349, 0]
click at [798, 227] on td "P – 3 17.09 g Proy: 45,000 lb Real: 2 plat. de 8 y 4 de 10" at bounding box center [822, 202] width 97 height 223
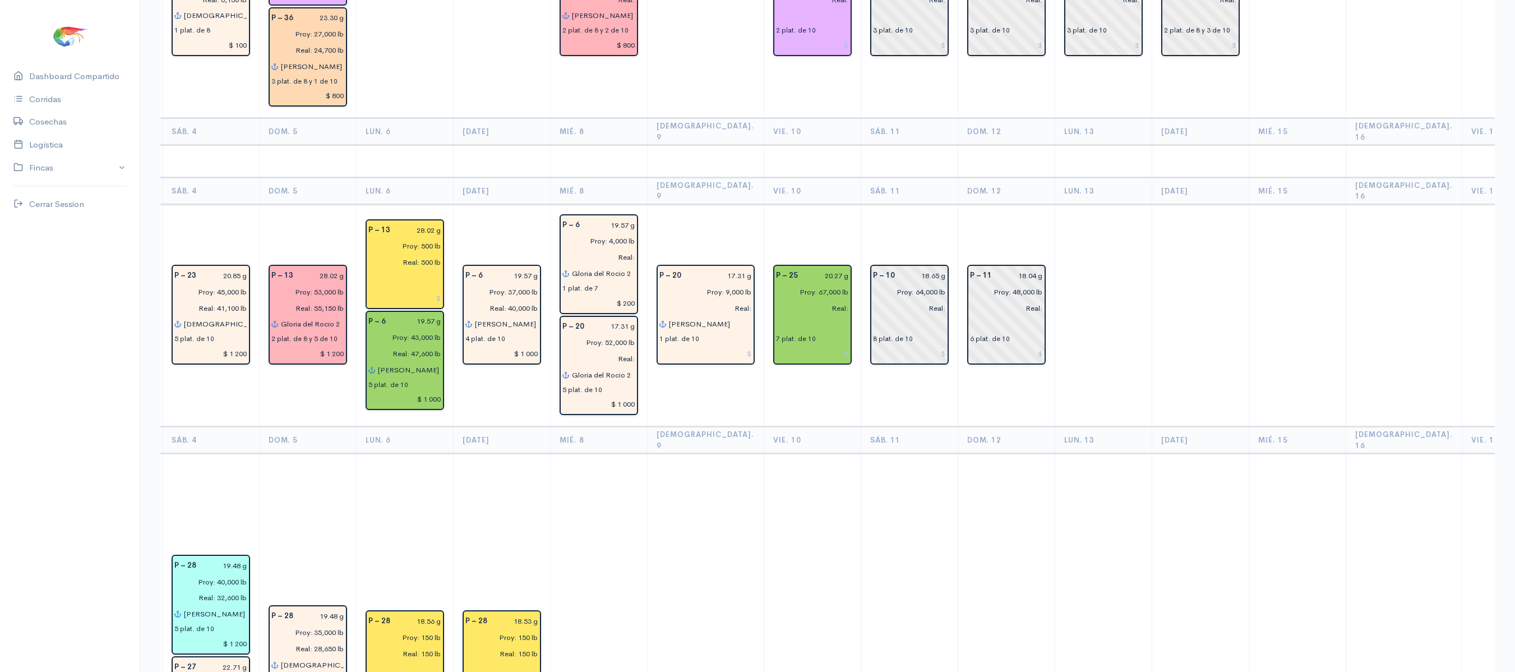
scroll to position [2558, 0]
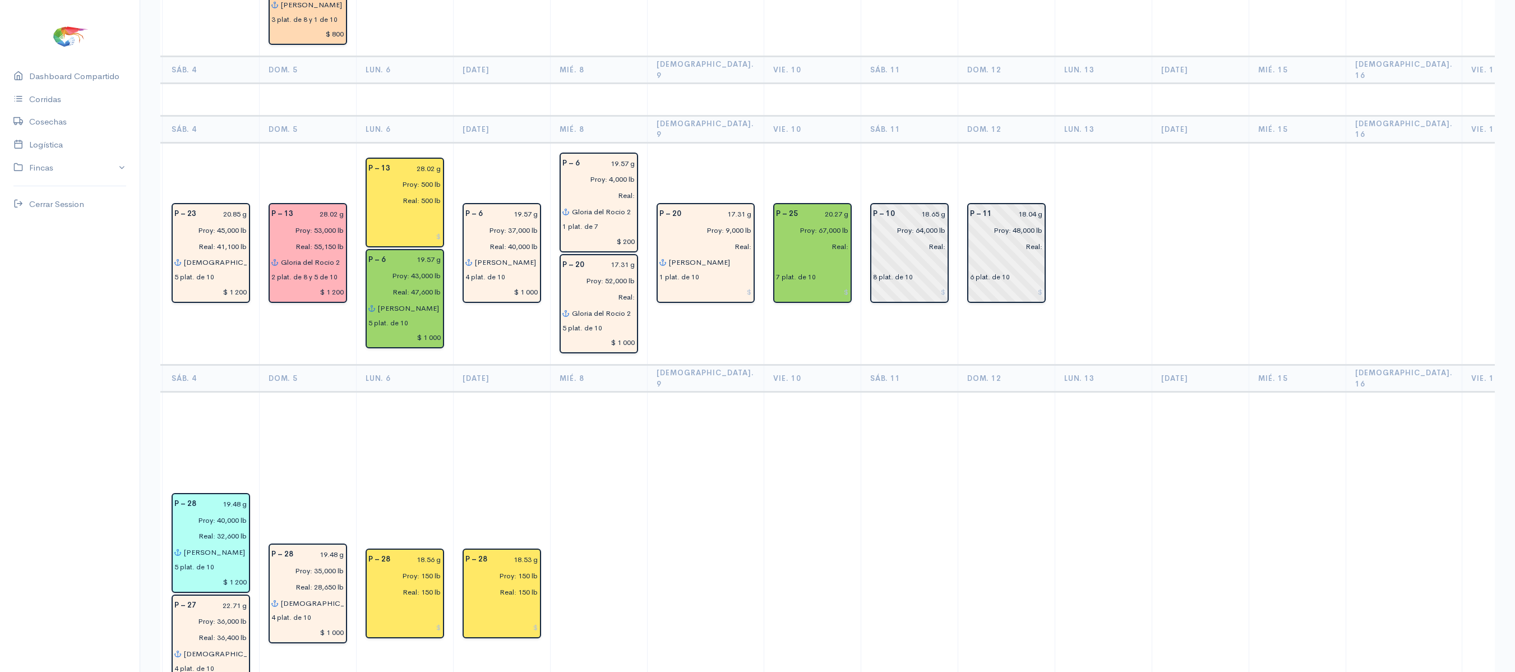
click at [861, 392] on td at bounding box center [909, 594] width 97 height 405
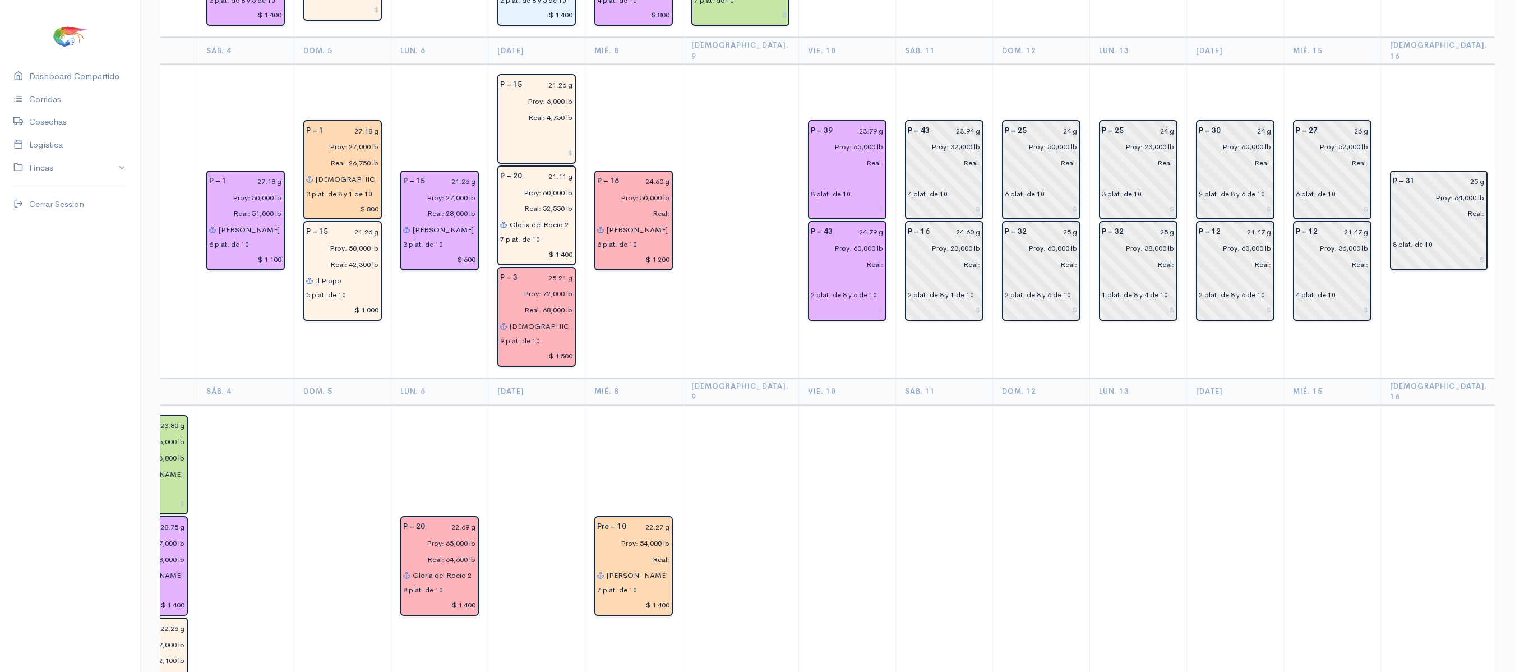
scroll to position [0, 0]
